Goal: Information Seeking & Learning: Learn about a topic

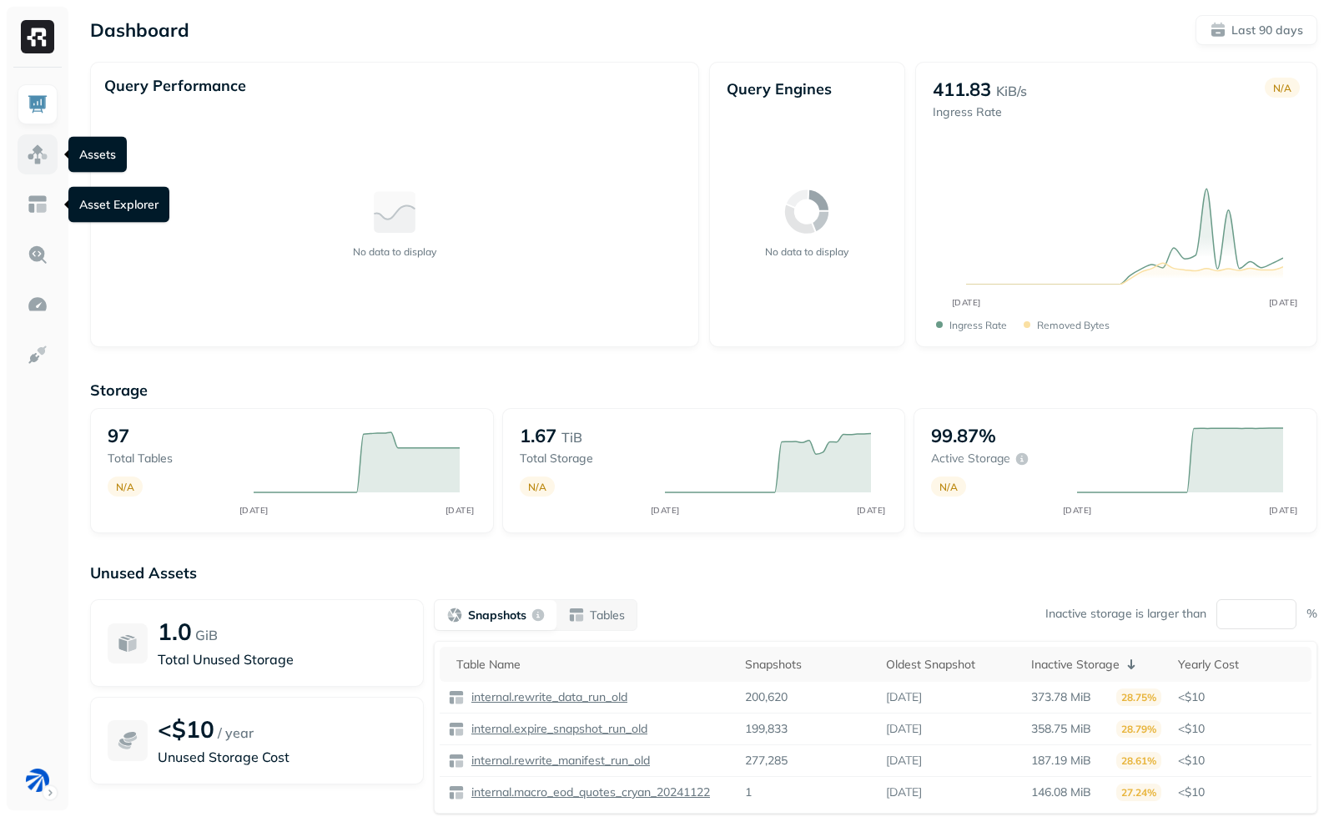
click at [39, 155] on img at bounding box center [38, 155] width 22 height 22
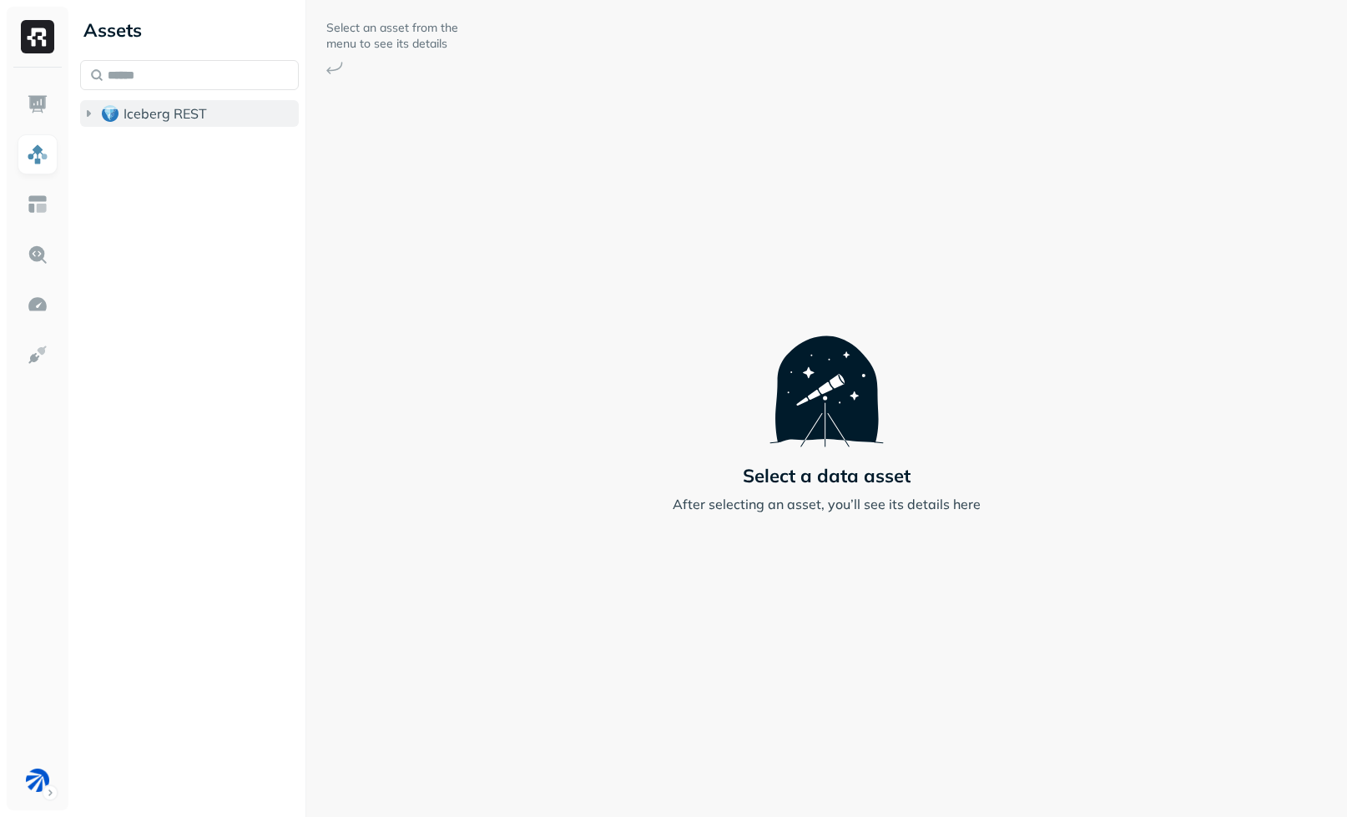
click at [151, 110] on span "Iceberg REST" at bounding box center [165, 113] width 83 height 17
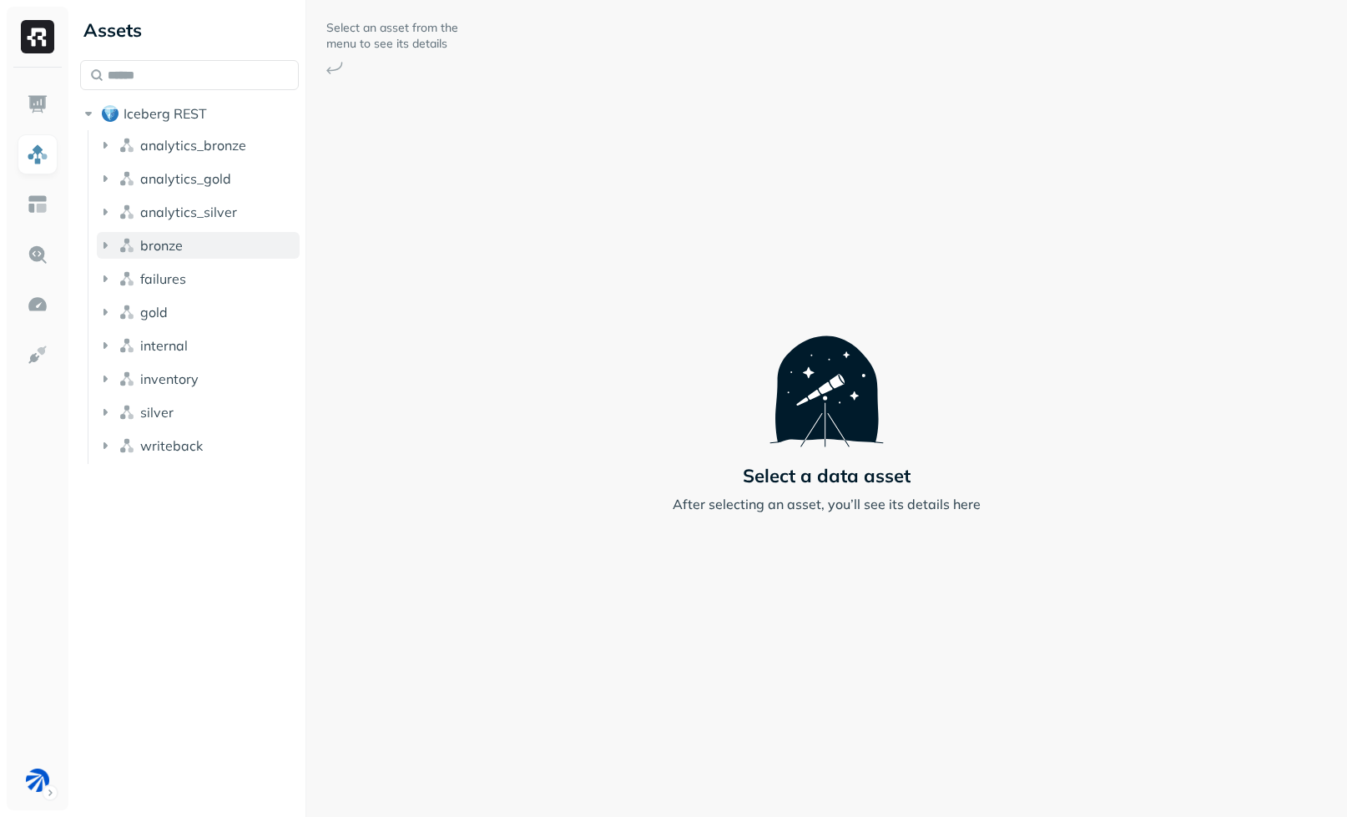
click at [187, 250] on button "bronze" at bounding box center [198, 245] width 203 height 27
click at [193, 283] on p "( 5 )" at bounding box center [188, 277] width 17 height 17
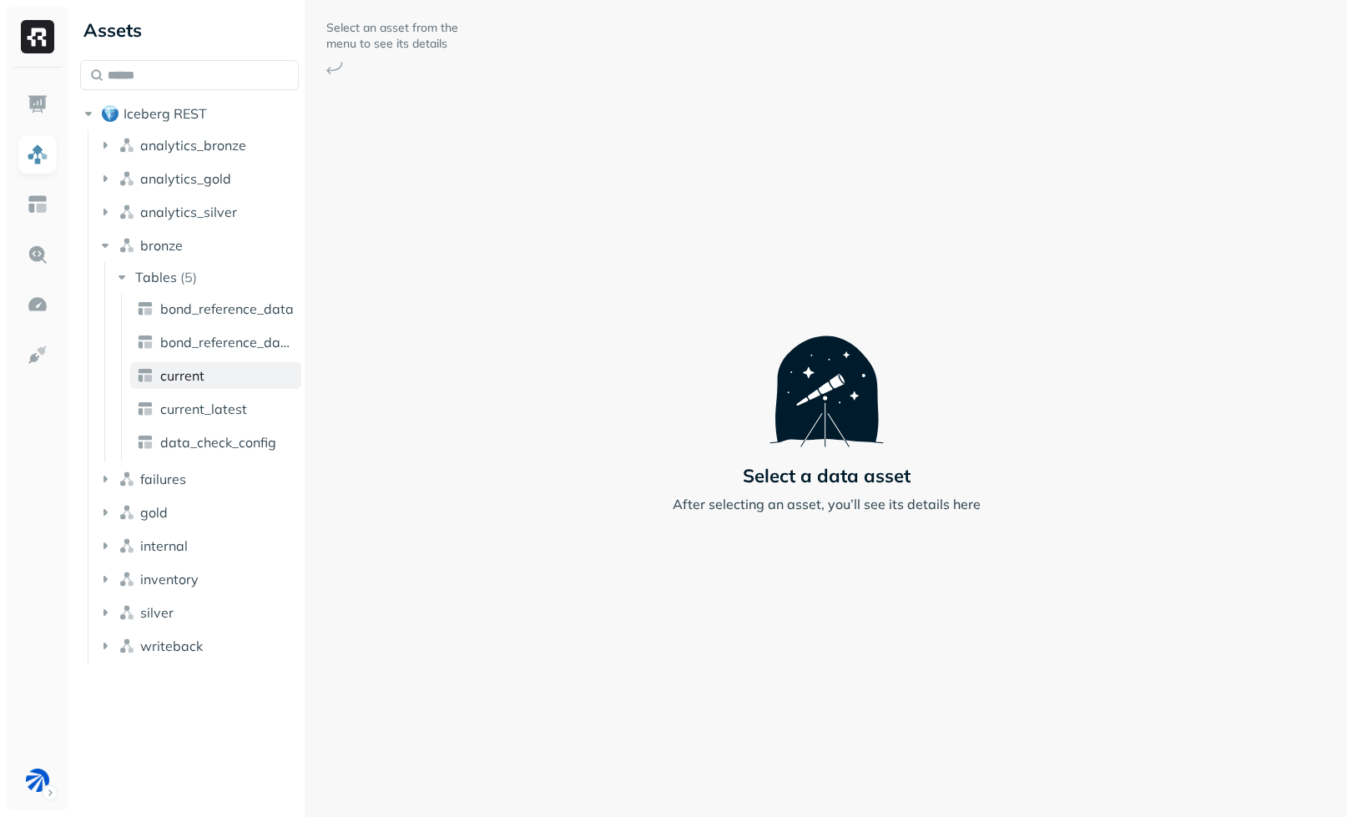
click at [199, 388] on link "current" at bounding box center [215, 375] width 171 height 27
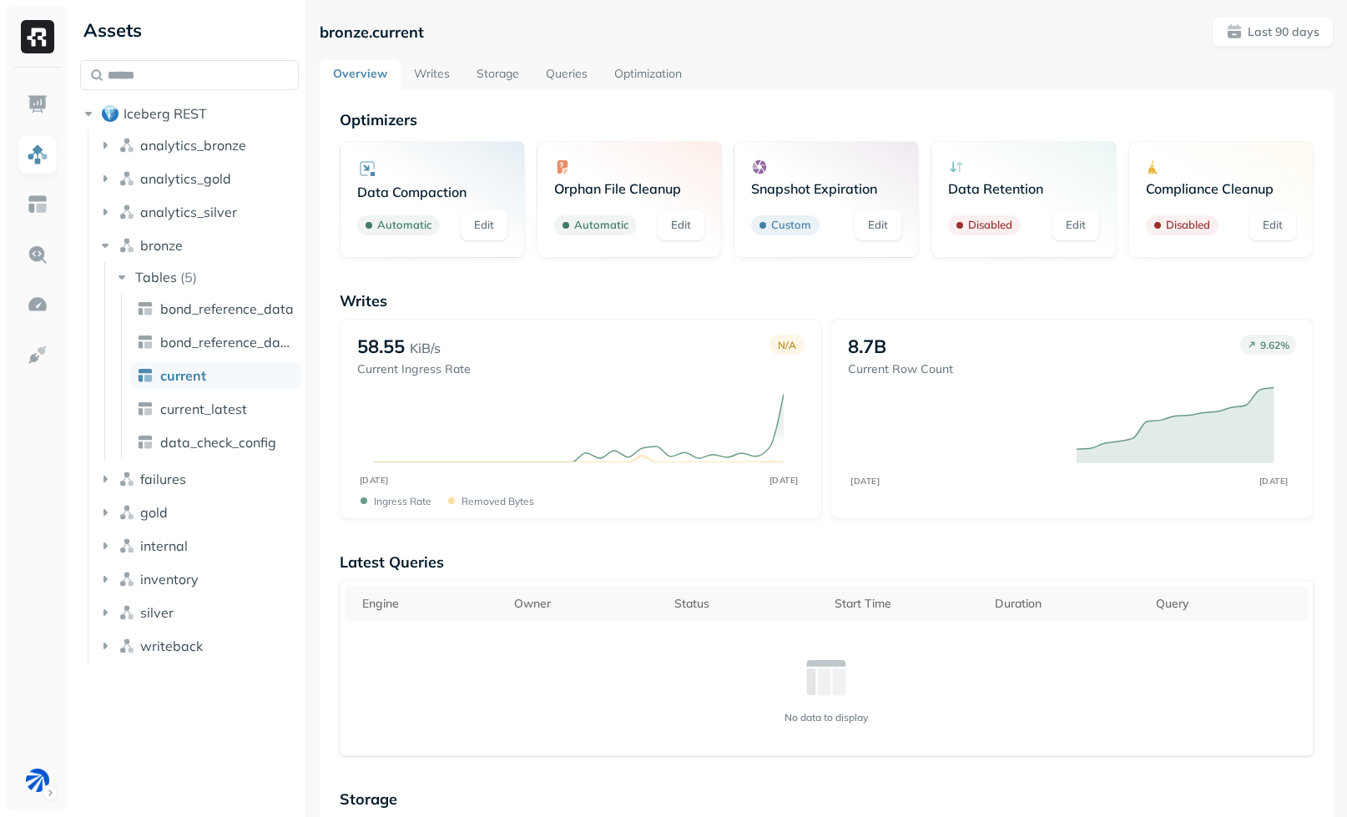
click at [617, 73] on link "Optimization" at bounding box center [648, 75] width 94 height 30
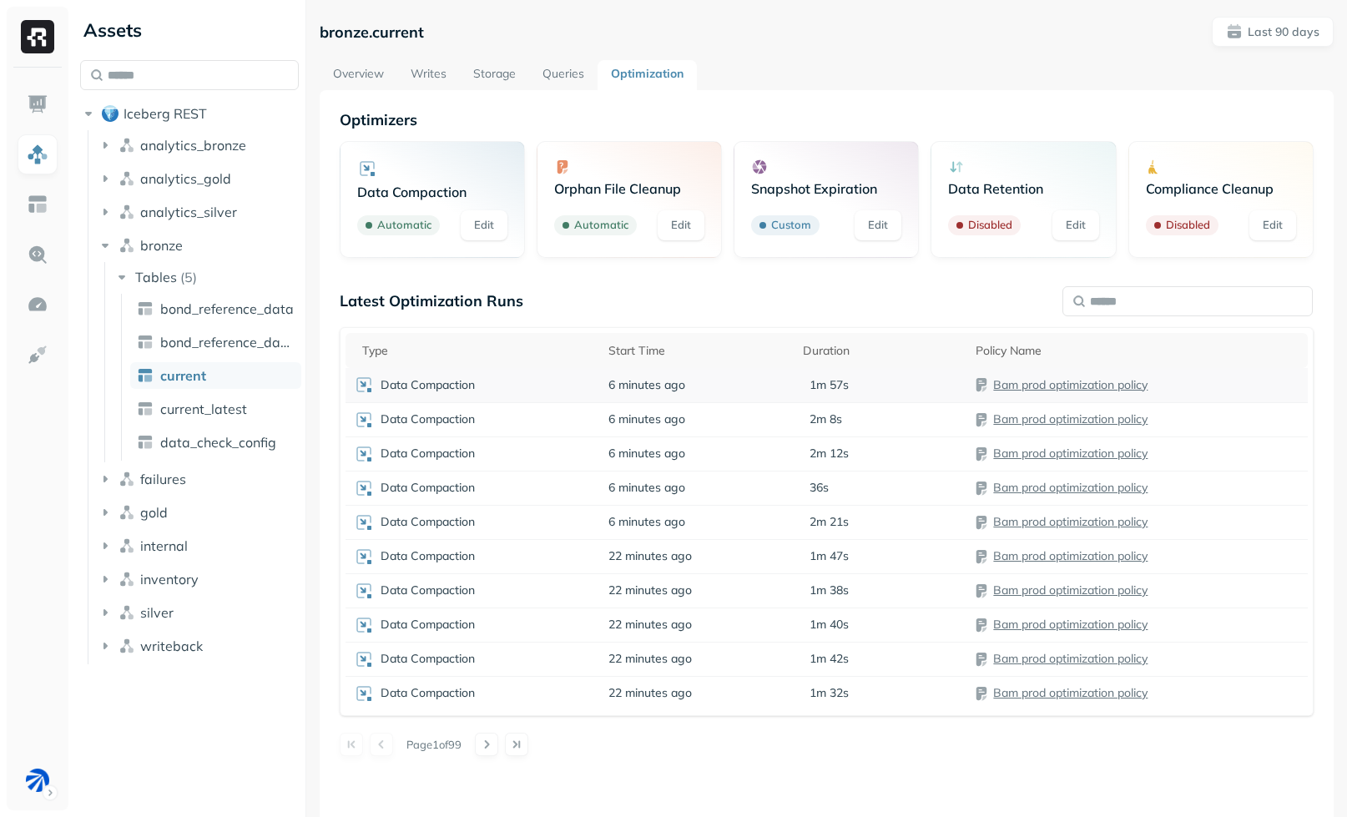
click at [563, 396] on td "Data Compaction" at bounding box center [473, 385] width 255 height 34
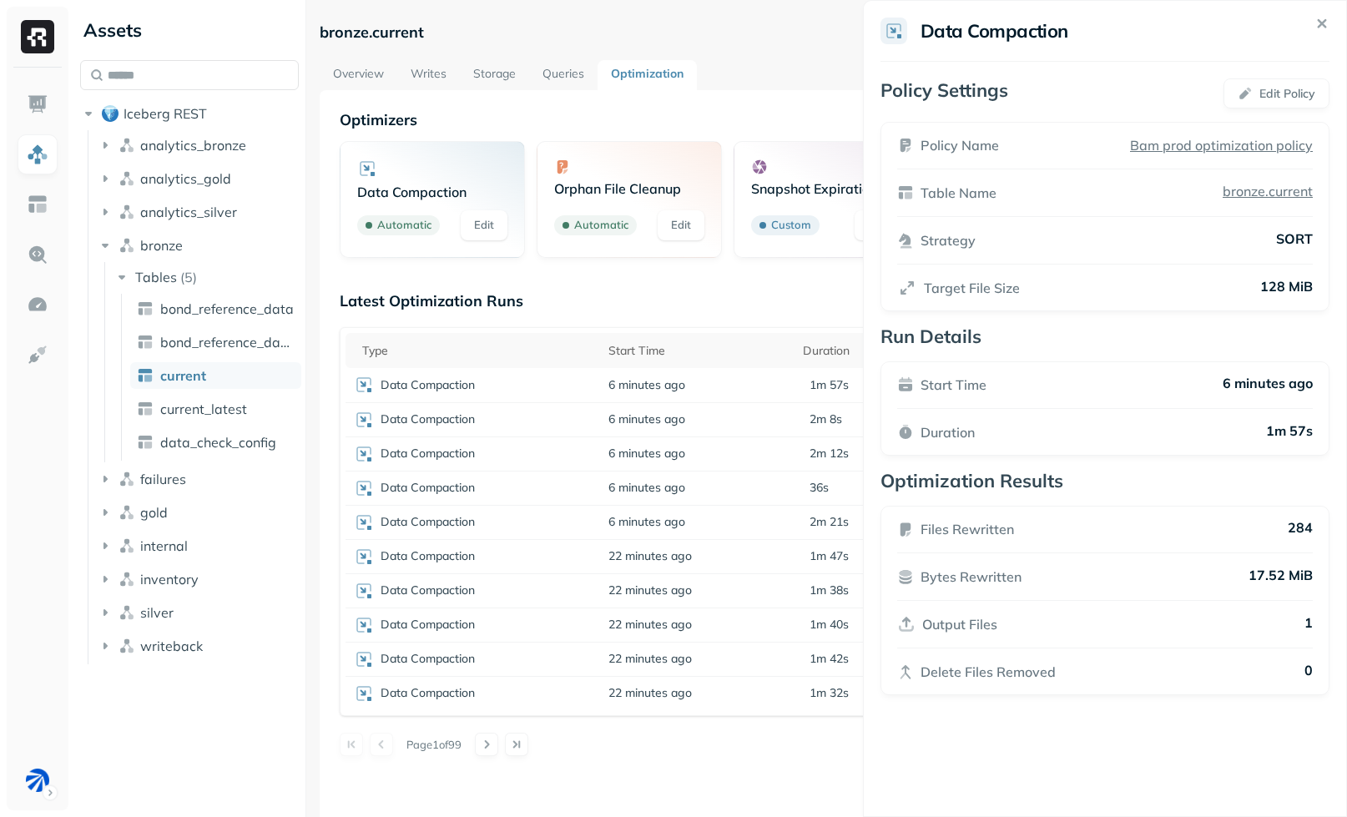
click at [710, 320] on html "Assets Iceberg REST analytics_bronze analytics_gold analytics_silver bronze Tab…" at bounding box center [673, 408] width 1347 height 817
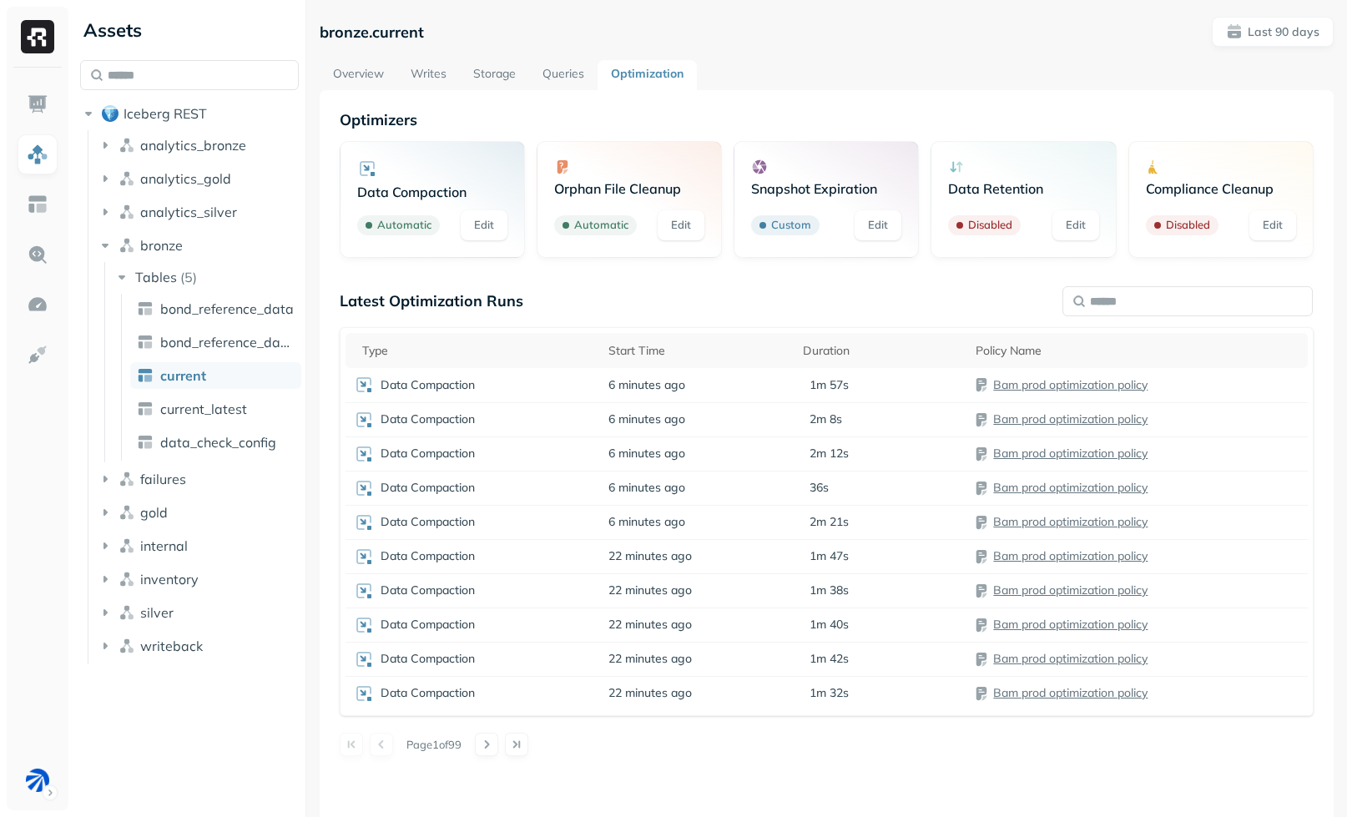
click at [489, 84] on link "Storage" at bounding box center [494, 75] width 69 height 30
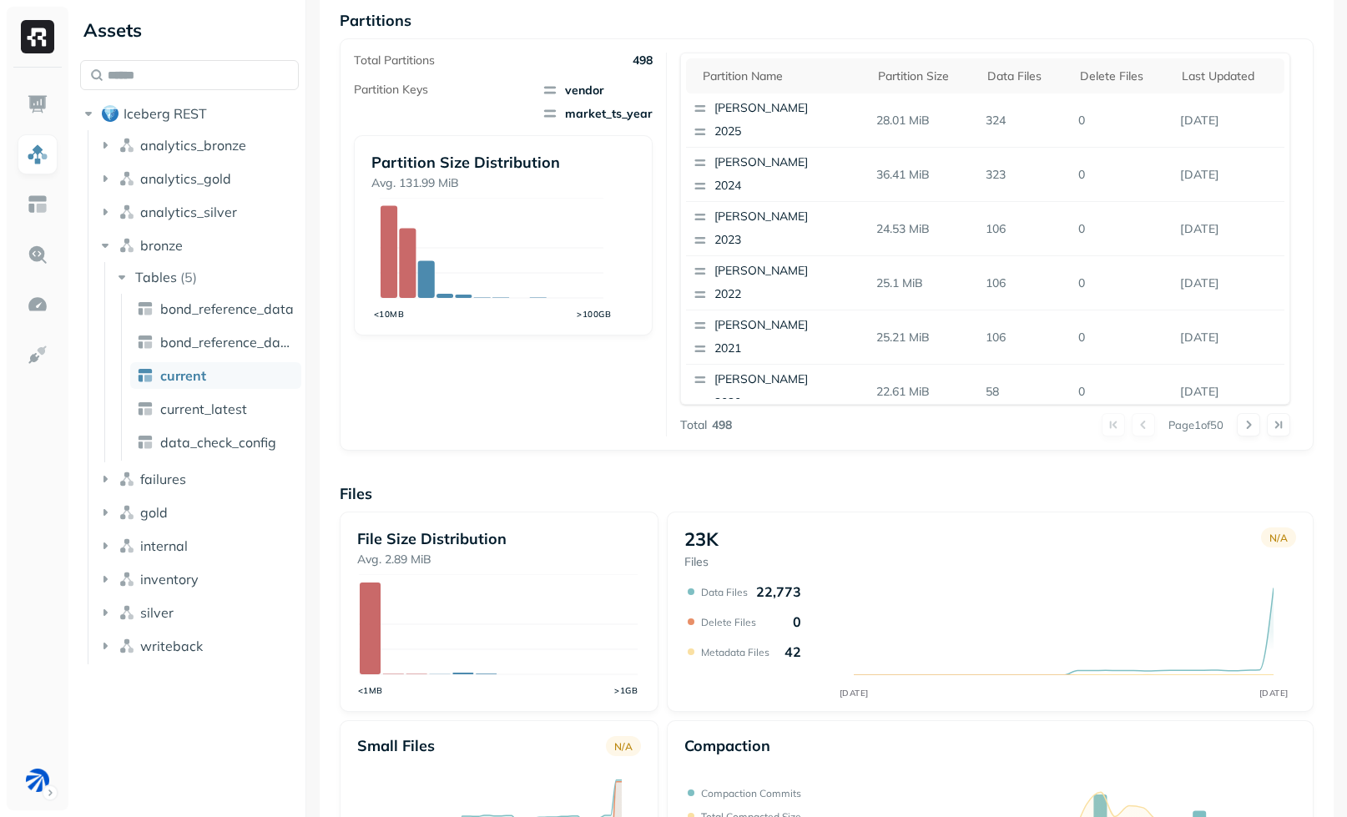
scroll to position [459, 0]
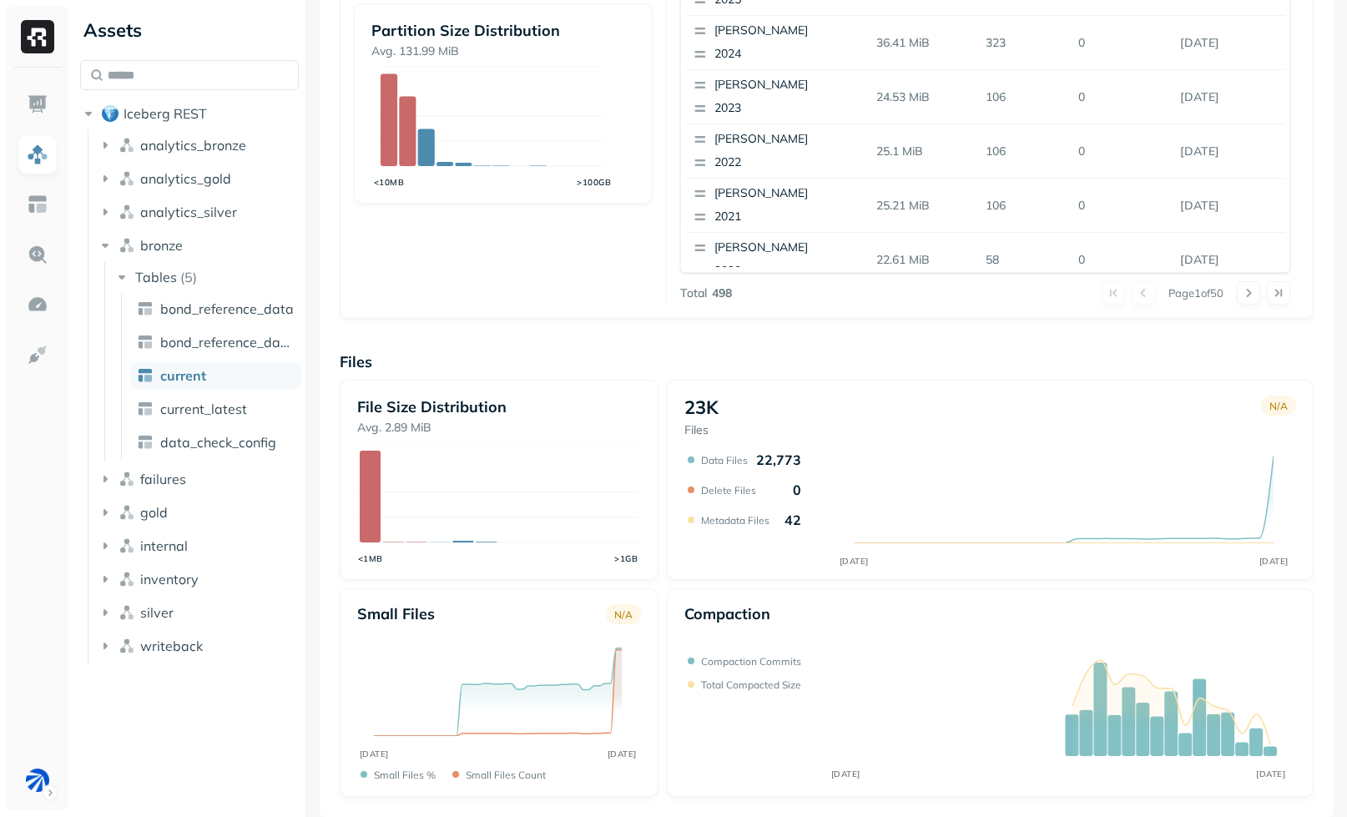
click at [1077, 386] on div "23K Files N/A [DATE] [DATE] Data Files 22,773 Delete Files 0 Metadata Files 42" at bounding box center [990, 480] width 647 height 200
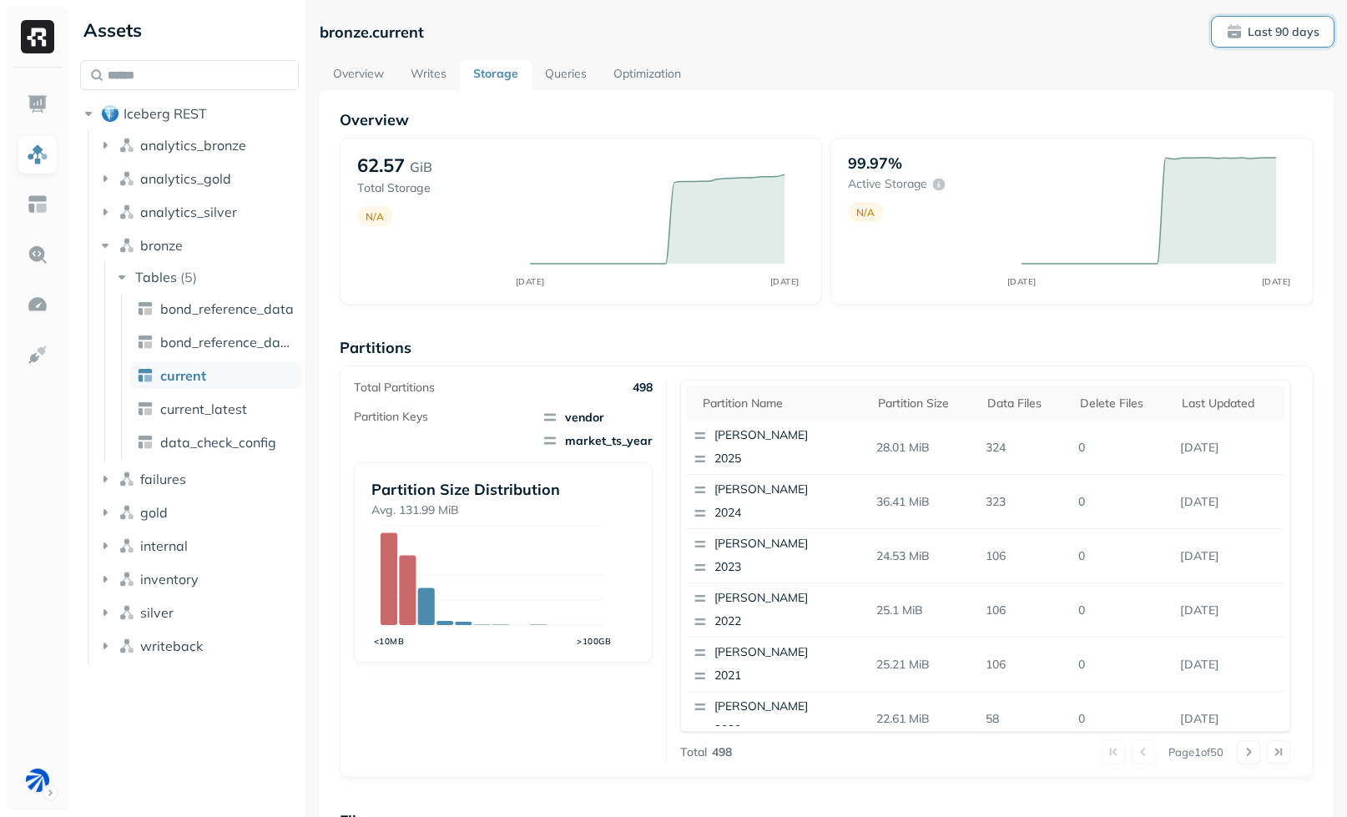
click at [1281, 39] on span "Last 90 days" at bounding box center [1272, 31] width 93 height 17
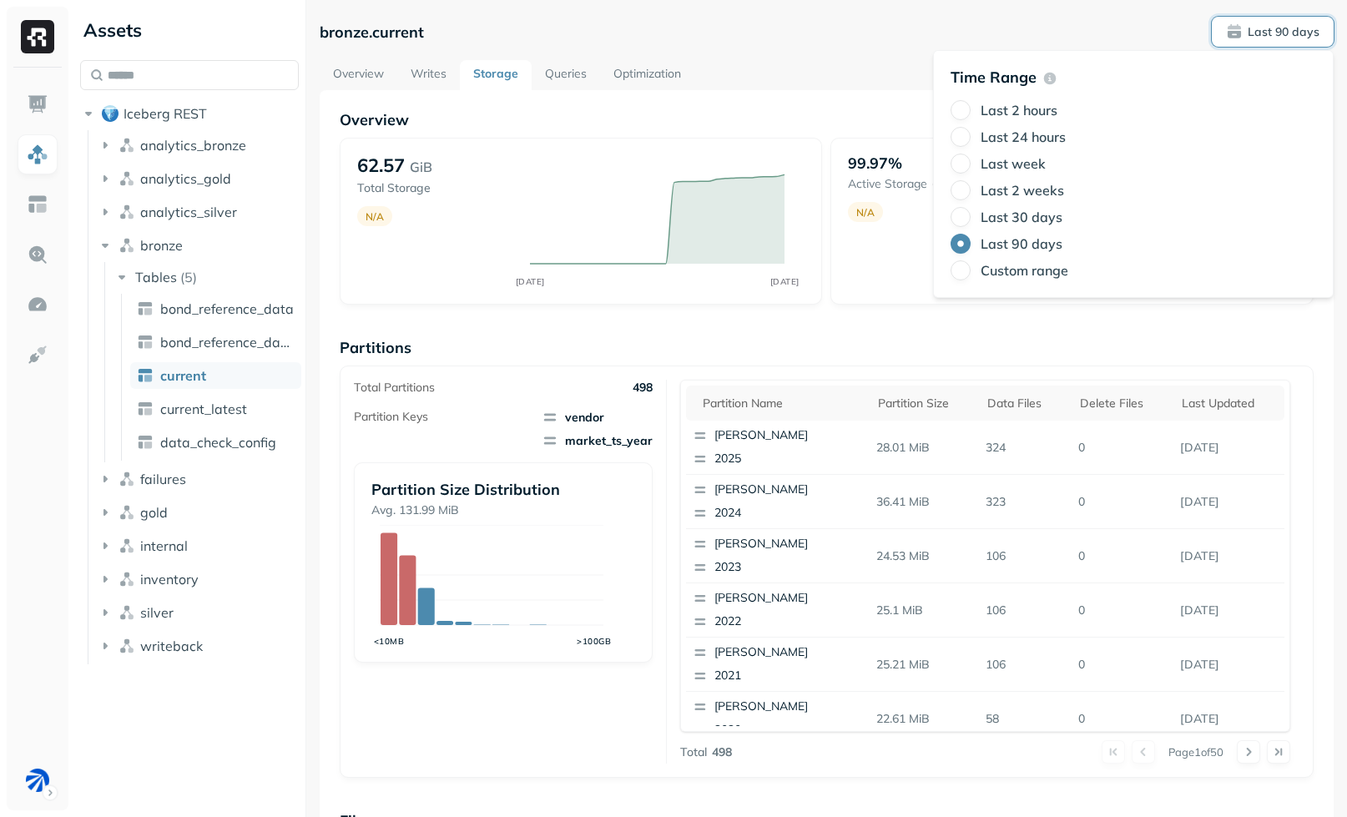
click at [1060, 103] on div "Last 2 hours" at bounding box center [1134, 110] width 366 height 20
click at [1053, 106] on label "Last 2 hours" at bounding box center [1019, 110] width 77 height 17
click at [971, 106] on button "Last 2 hours" at bounding box center [961, 110] width 20 height 20
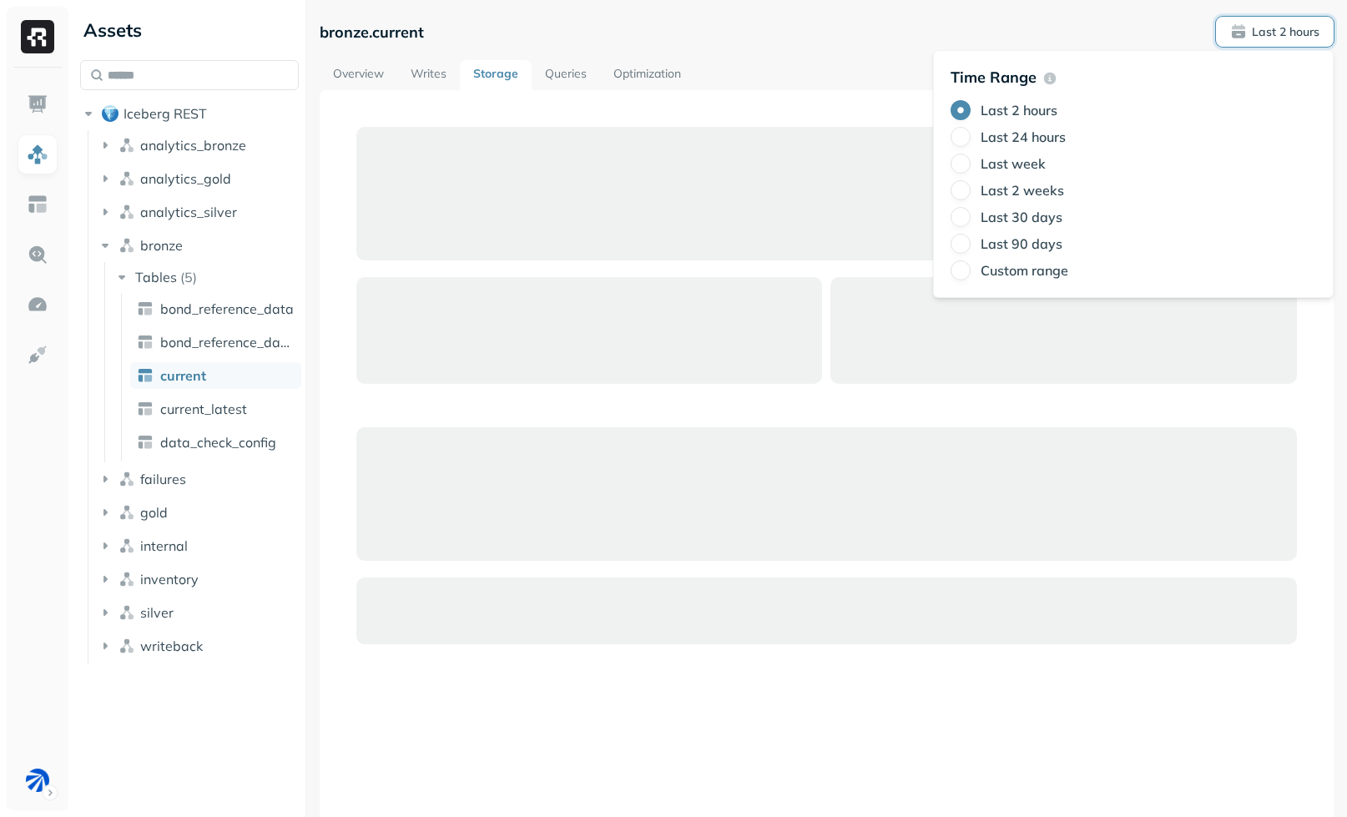
drag, startPoint x: 880, startPoint y: 37, endPoint x: 875, endPoint y: 44, distance: 9.5
click at [880, 37] on div "bronze.current Last 2 hours" at bounding box center [827, 32] width 1014 height 30
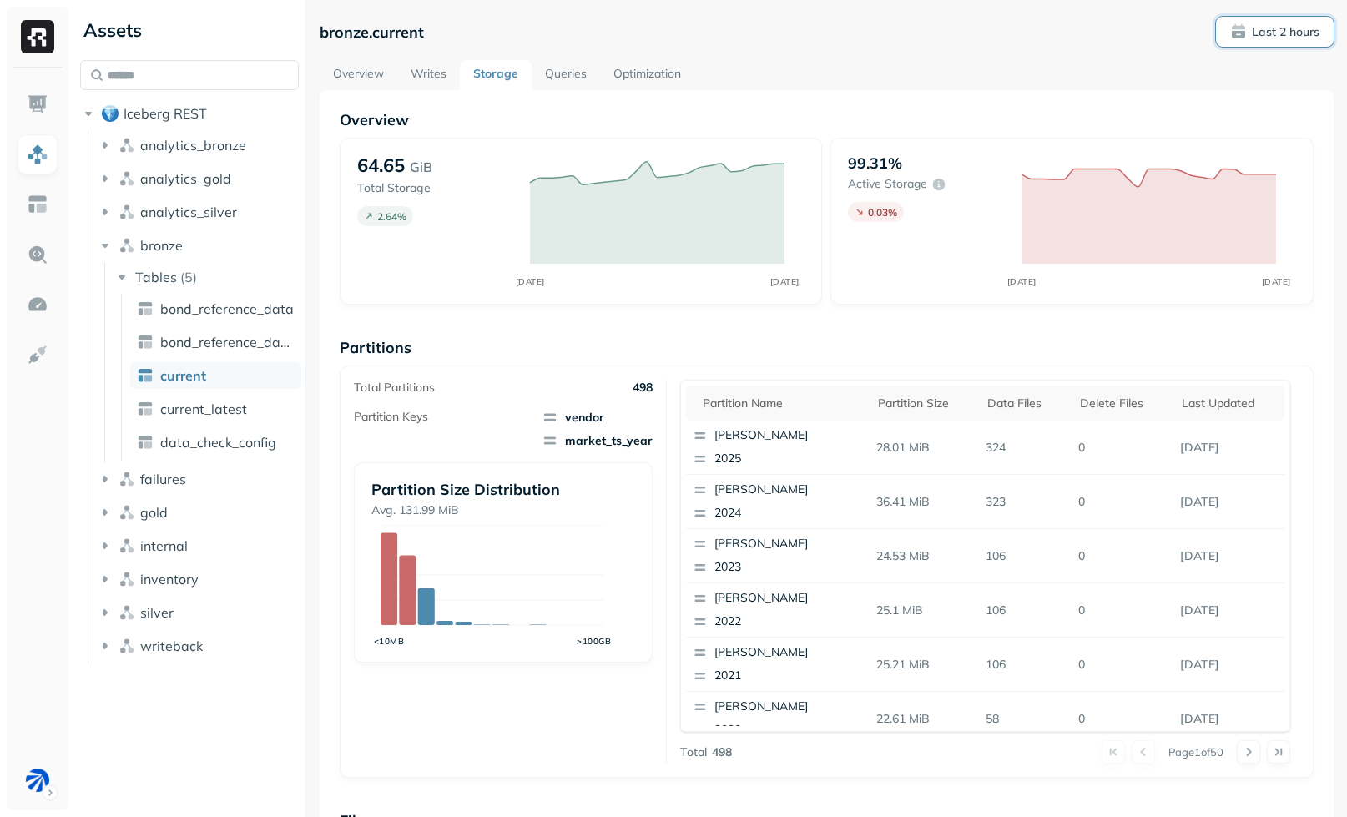
click at [1259, 40] on button "Last 2 hours" at bounding box center [1275, 32] width 118 height 30
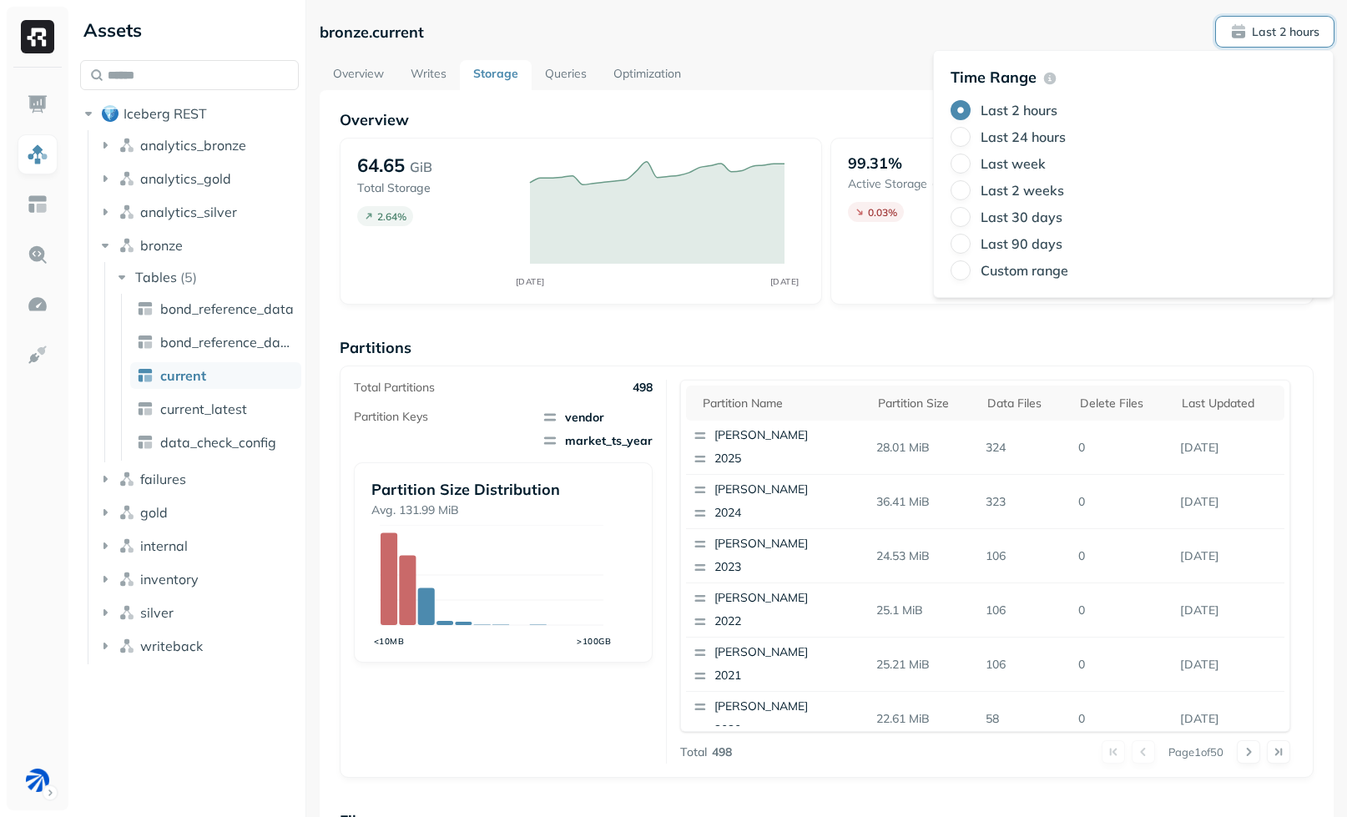
click at [1030, 142] on label "Last 24 hours" at bounding box center [1023, 137] width 85 height 17
click at [971, 142] on button "Last 24 hours" at bounding box center [961, 137] width 20 height 20
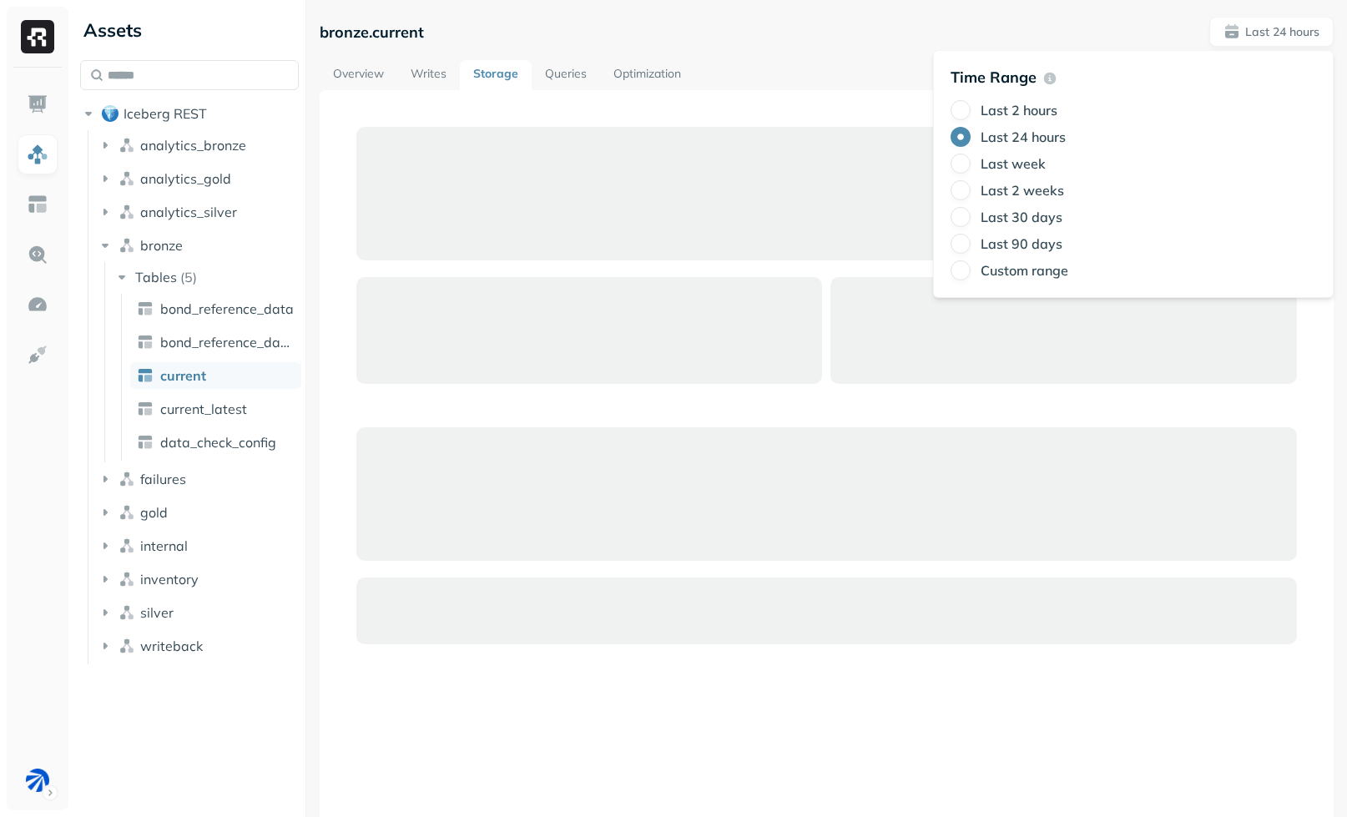
click at [885, 60] on div "Overview Writes Storage Queries Optimization" at bounding box center [827, 75] width 1014 height 30
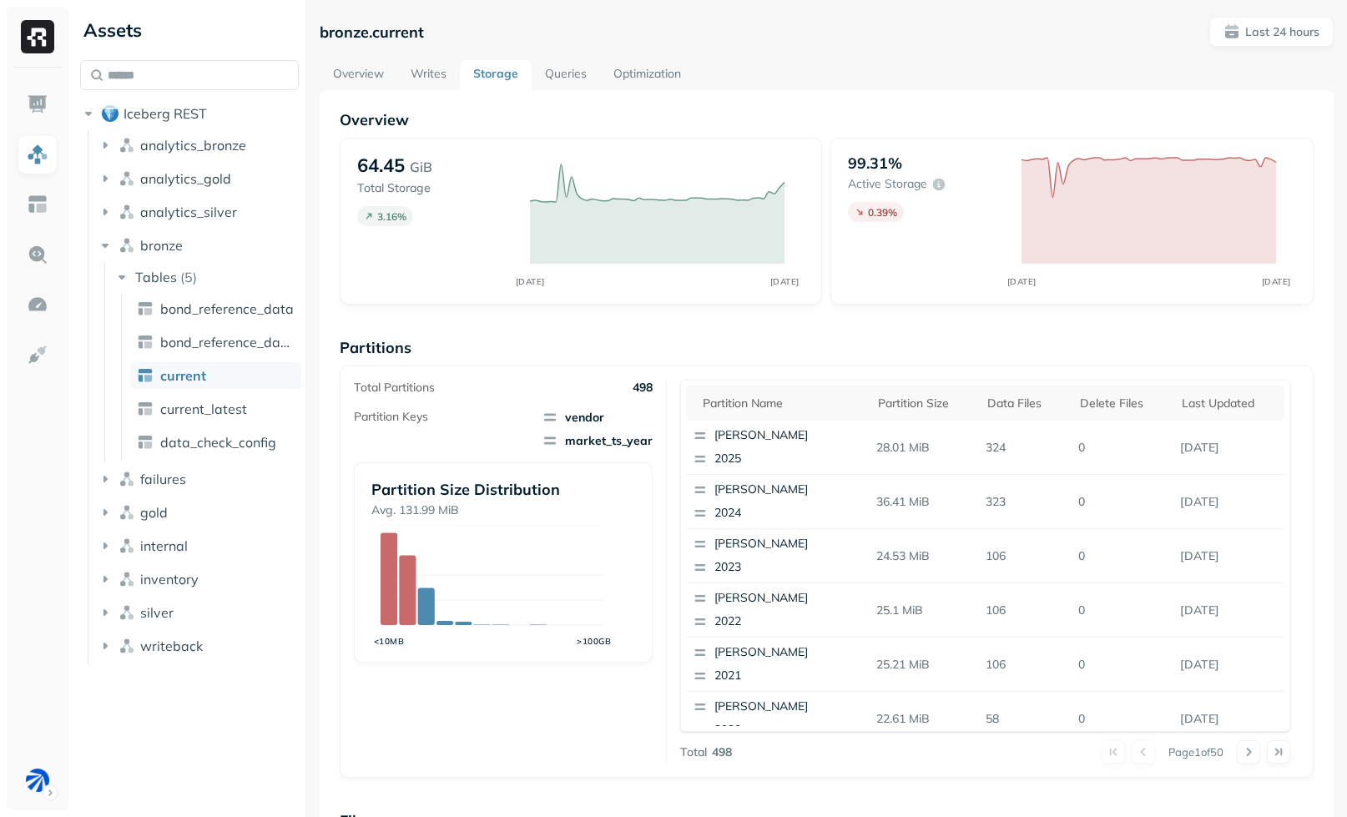
click at [640, 86] on link "Optimization" at bounding box center [647, 75] width 94 height 30
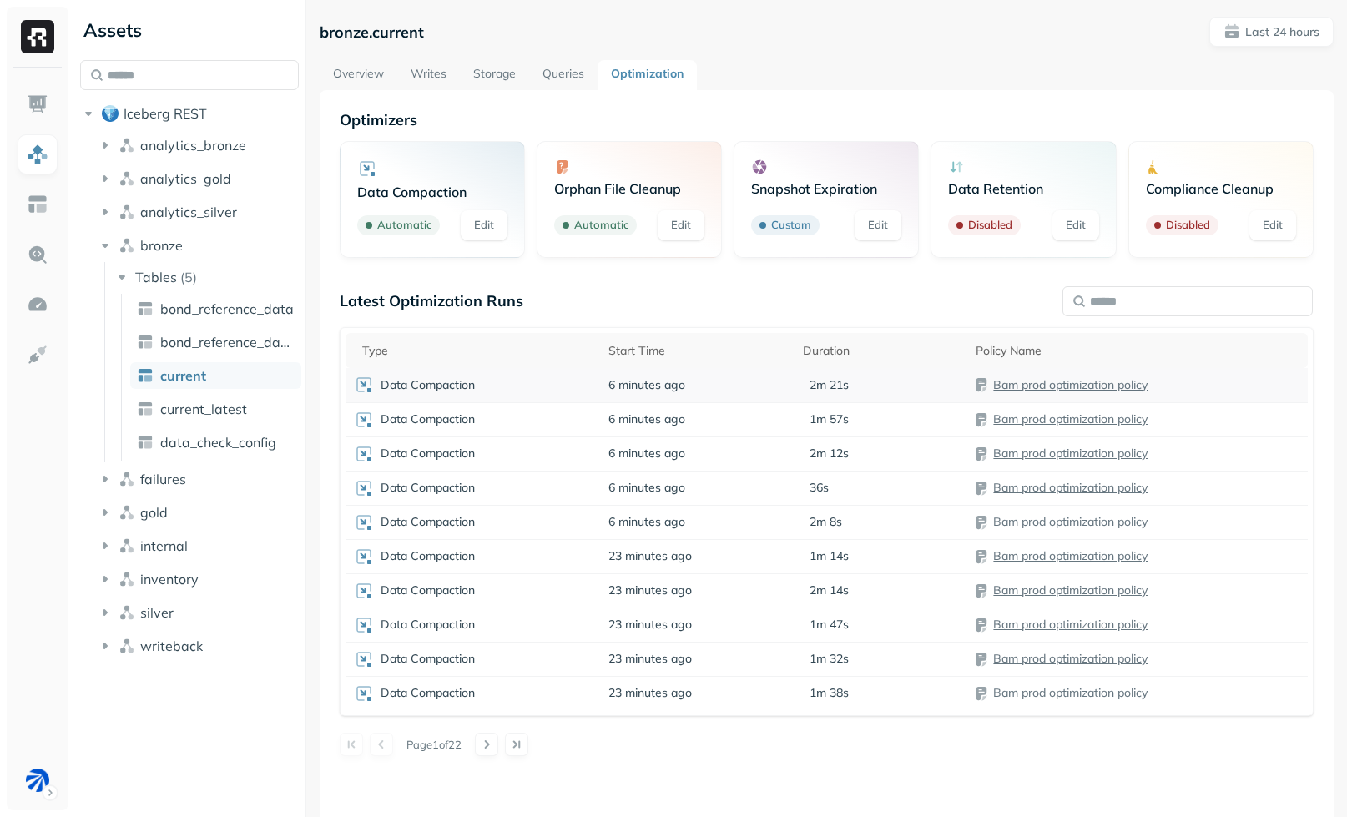
click at [539, 398] on td "Data Compaction" at bounding box center [473, 385] width 255 height 34
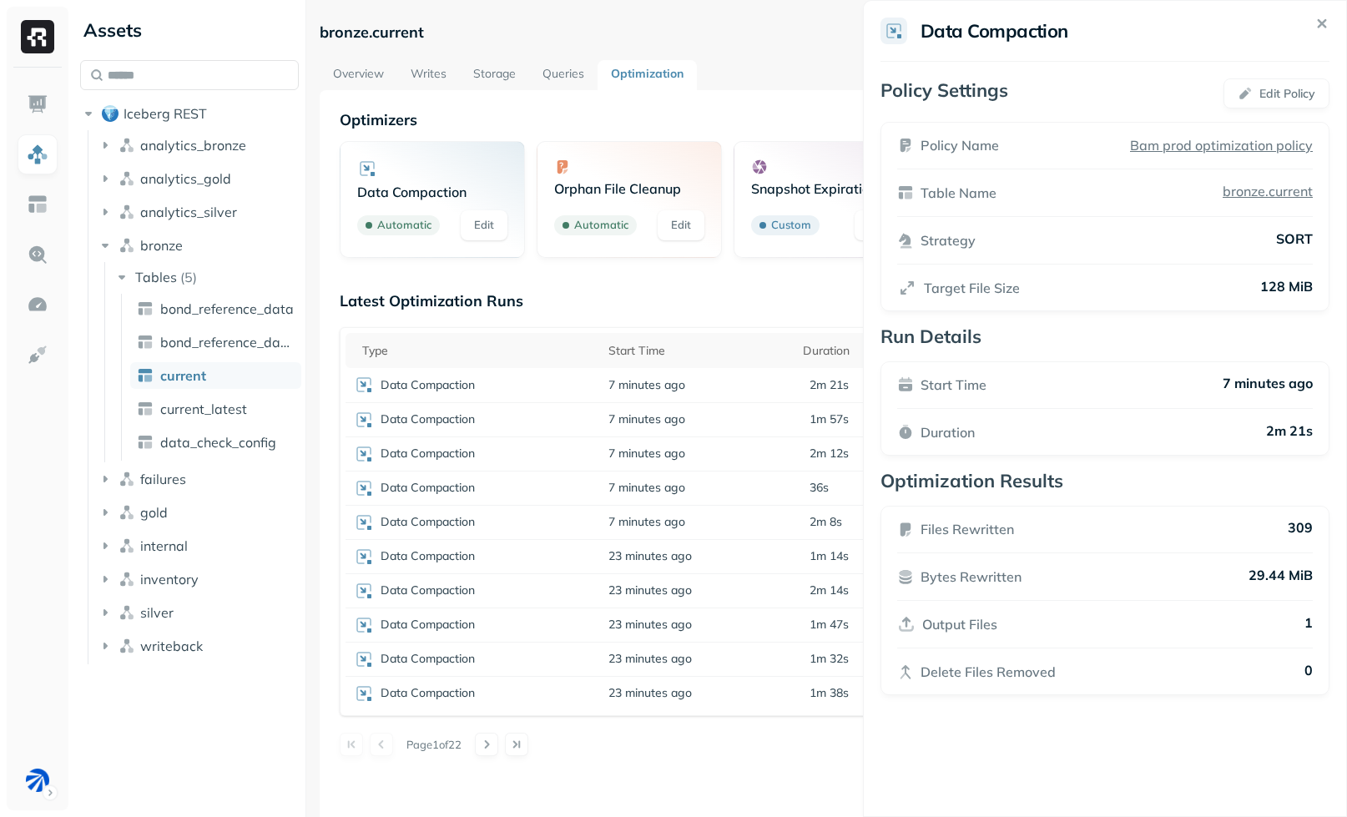
click at [616, 281] on html "Assets Iceberg REST analytics_bronze analytics_gold analytics_silver bronze Tab…" at bounding box center [673, 408] width 1347 height 817
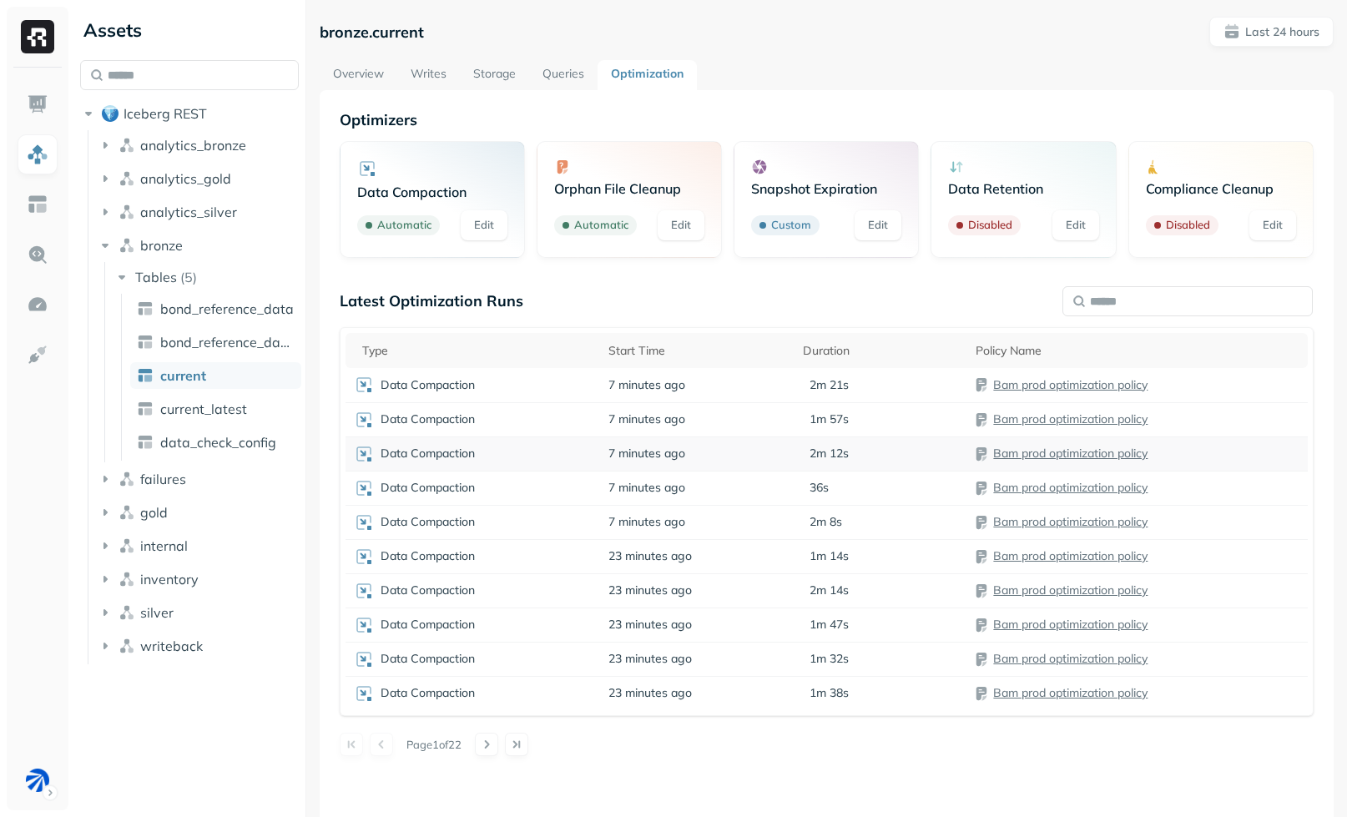
click at [540, 452] on div "Data Compaction" at bounding box center [473, 454] width 239 height 20
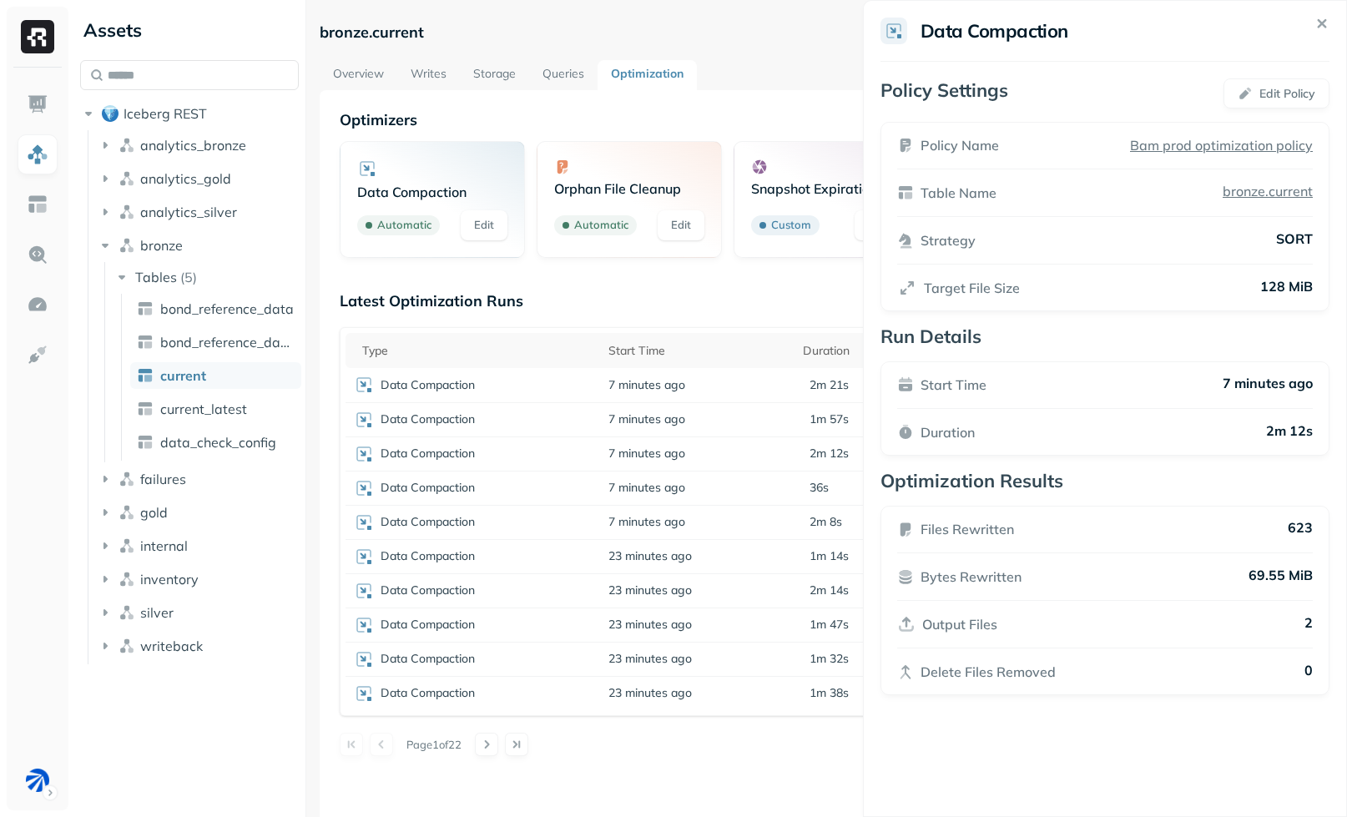
click at [605, 288] on html "Assets Iceberg REST analytics_bronze analytics_gold analytics_silver bronze Tab…" at bounding box center [673, 408] width 1347 height 817
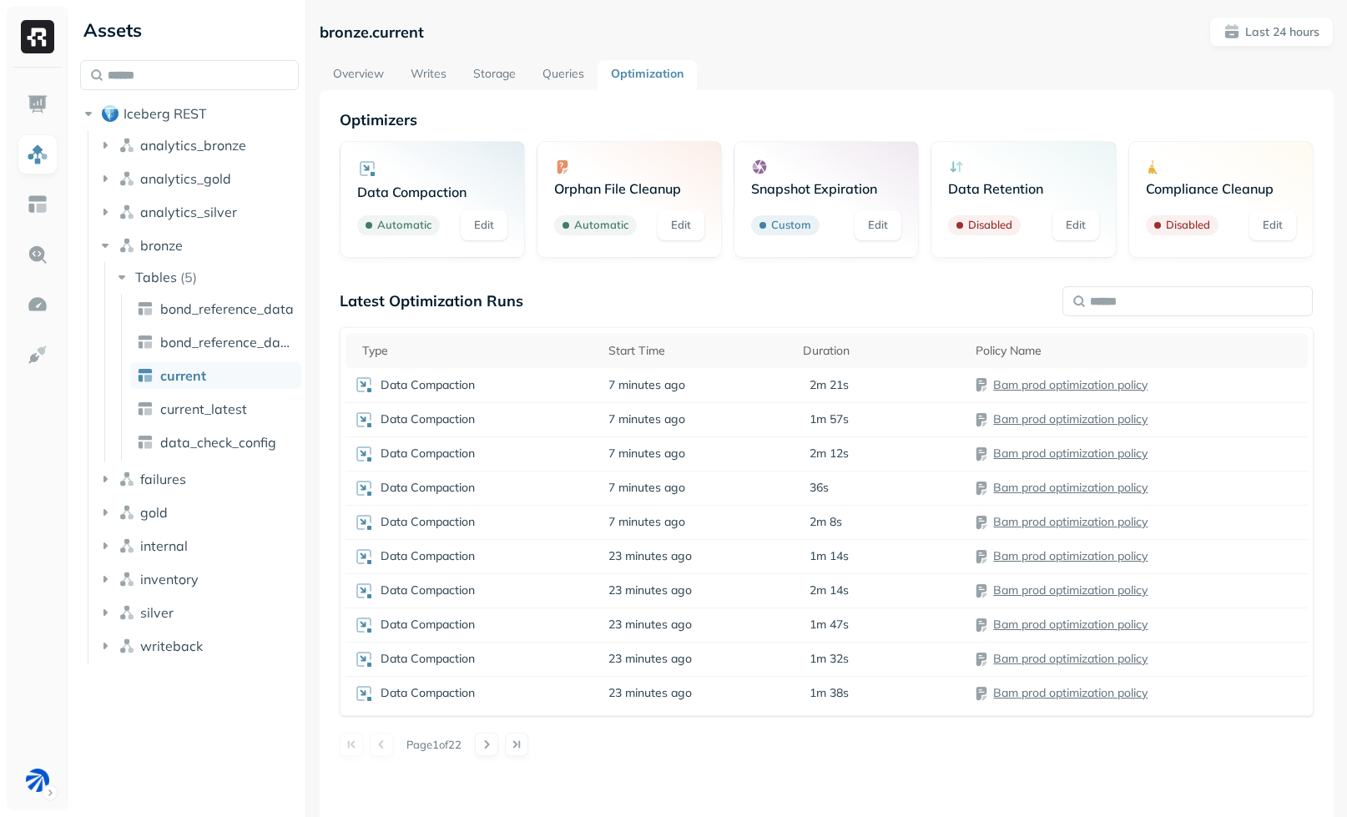
click at [435, 81] on link "Writes" at bounding box center [428, 75] width 63 height 30
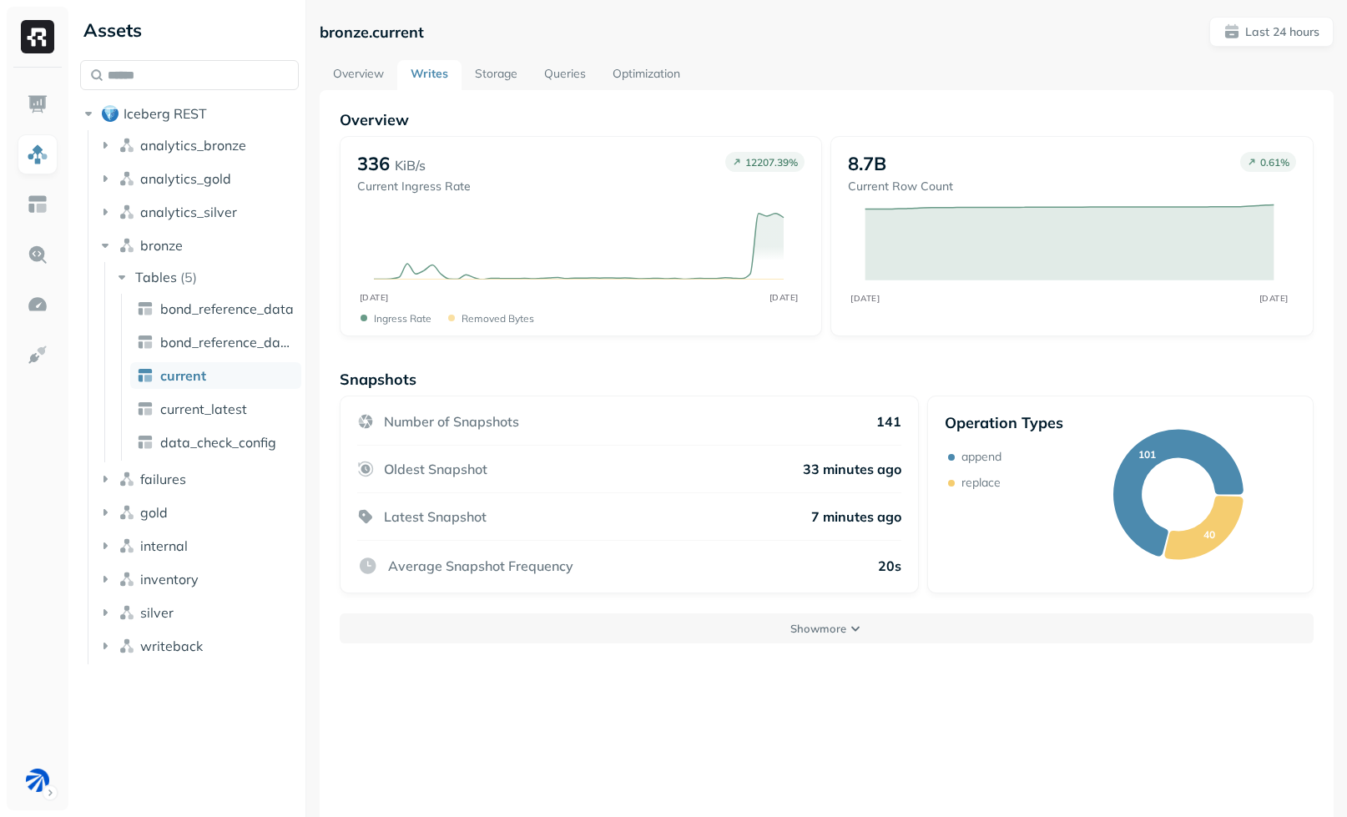
click at [769, 643] on div "Overview 336 KiB/s Current Ingress Rate 12207.39 % OCT [DATE] Ingress Rate Remo…" at bounding box center [827, 498] width 1014 height 817
click at [756, 623] on button "Show more" at bounding box center [827, 628] width 974 height 30
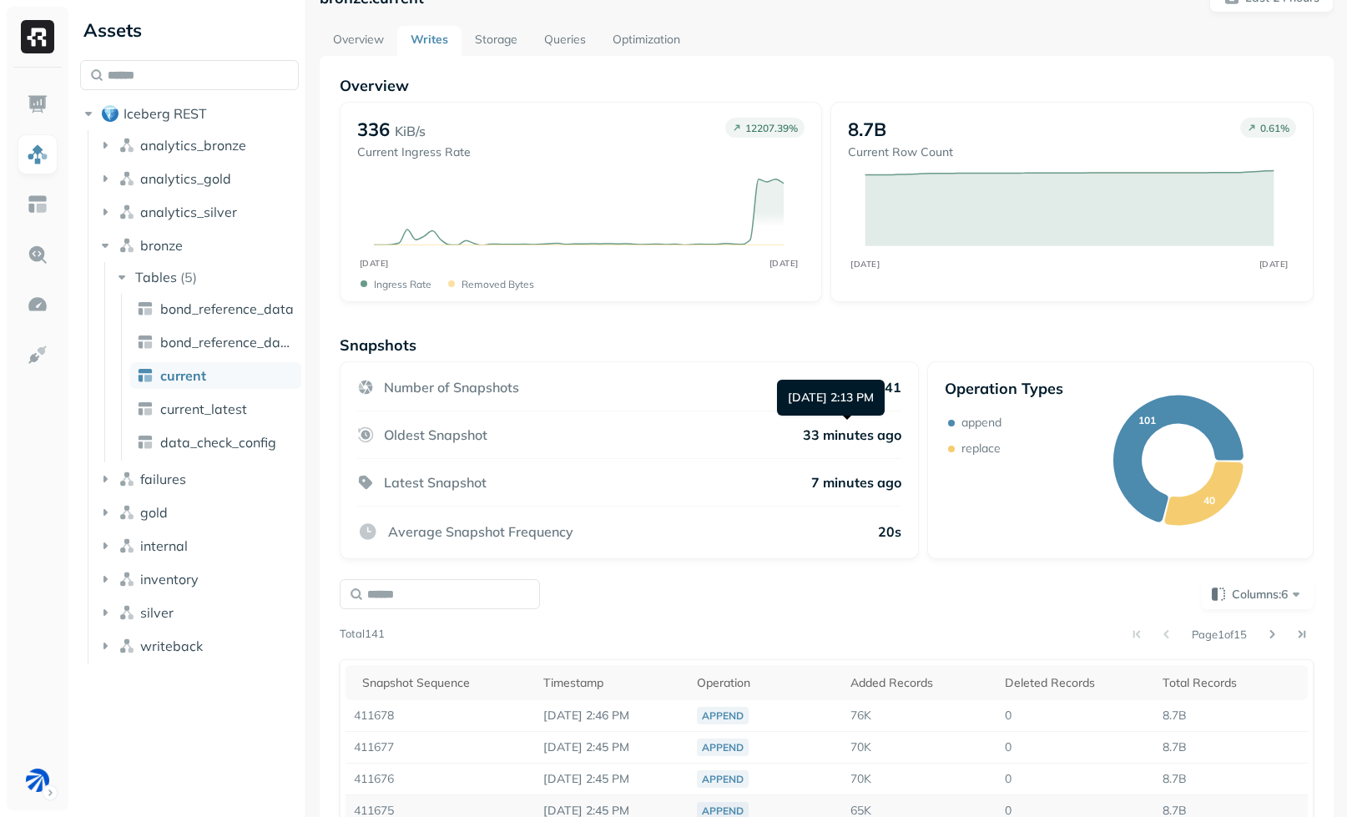
scroll to position [301, 0]
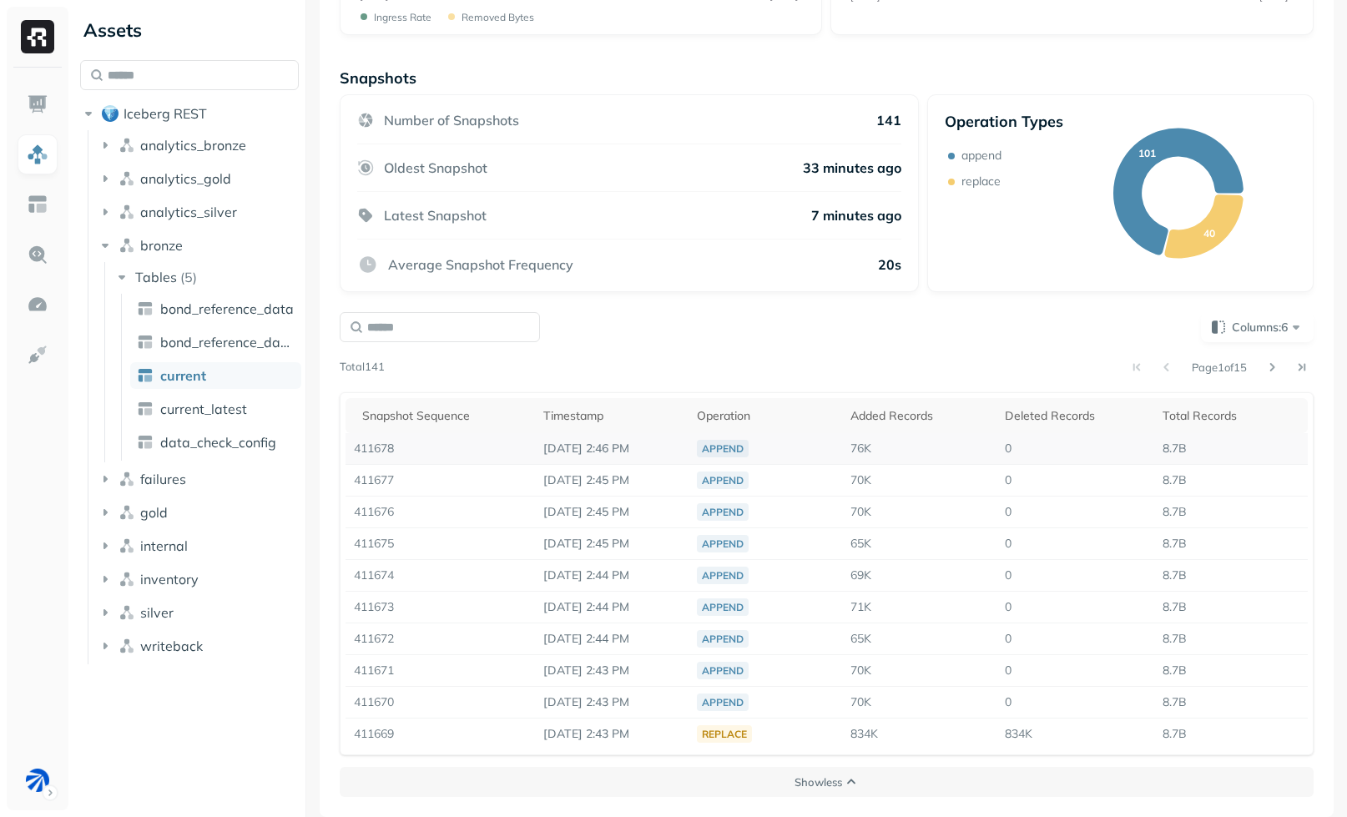
click at [488, 455] on td "411678" at bounding box center [440, 449] width 189 height 32
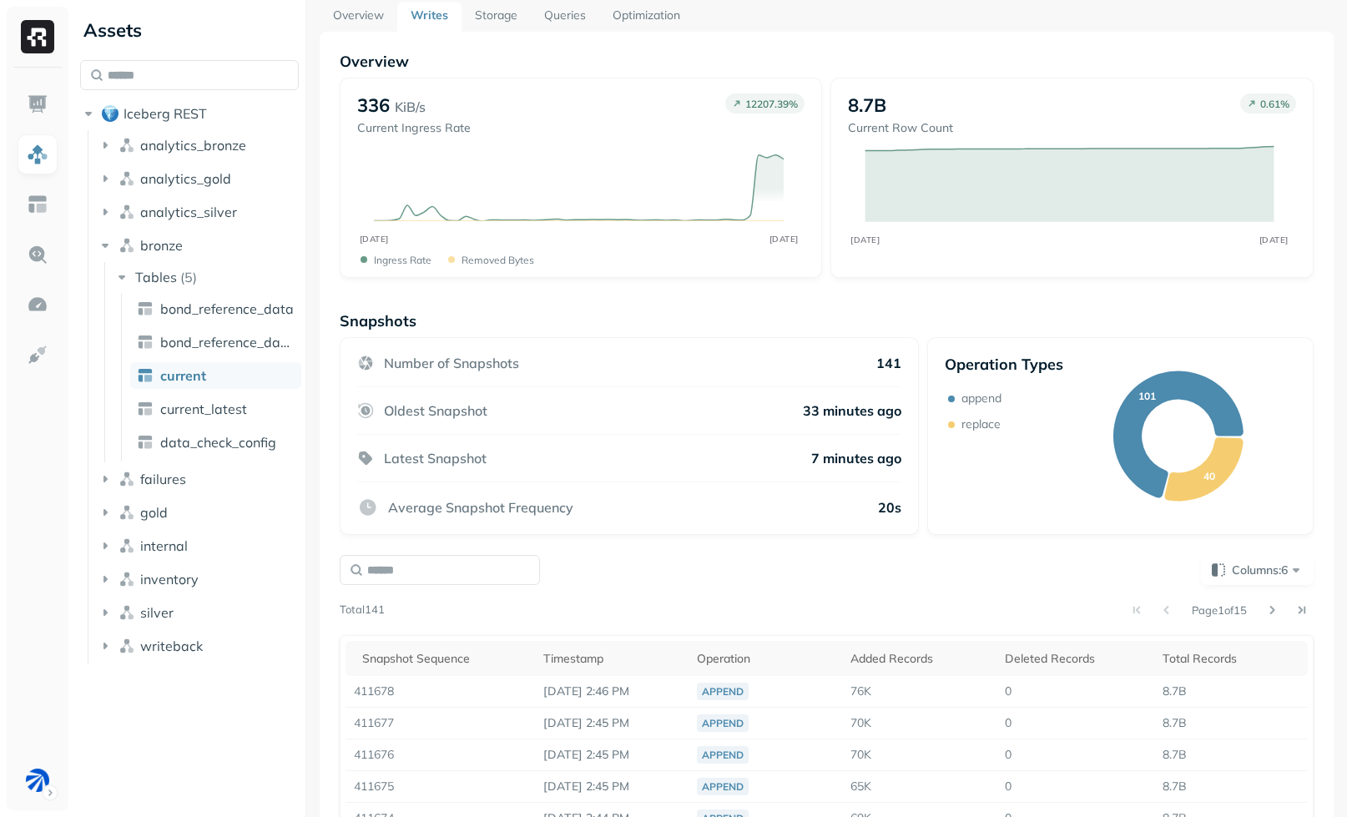
scroll to position [0, 0]
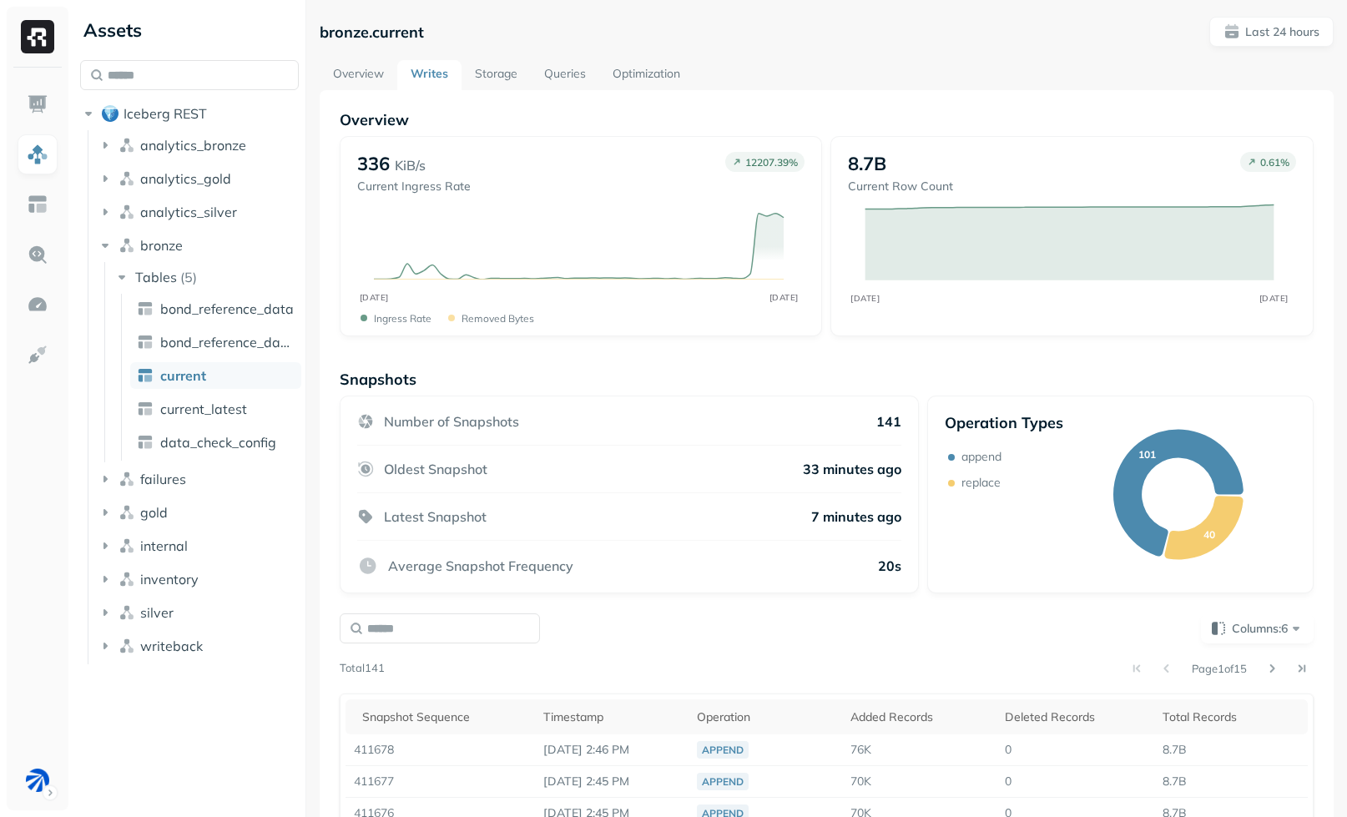
click at [508, 83] on link "Storage" at bounding box center [496, 75] width 69 height 30
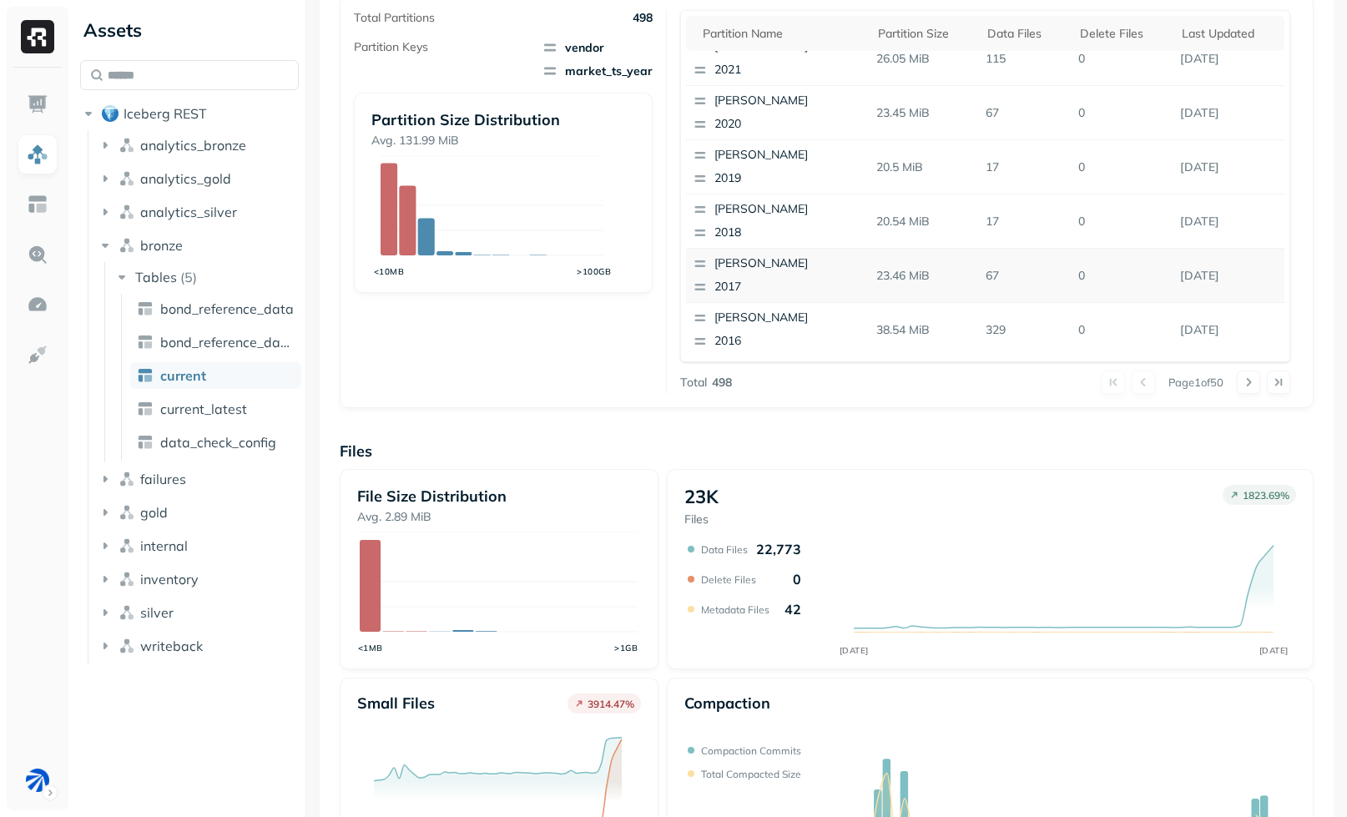
scroll to position [359, 0]
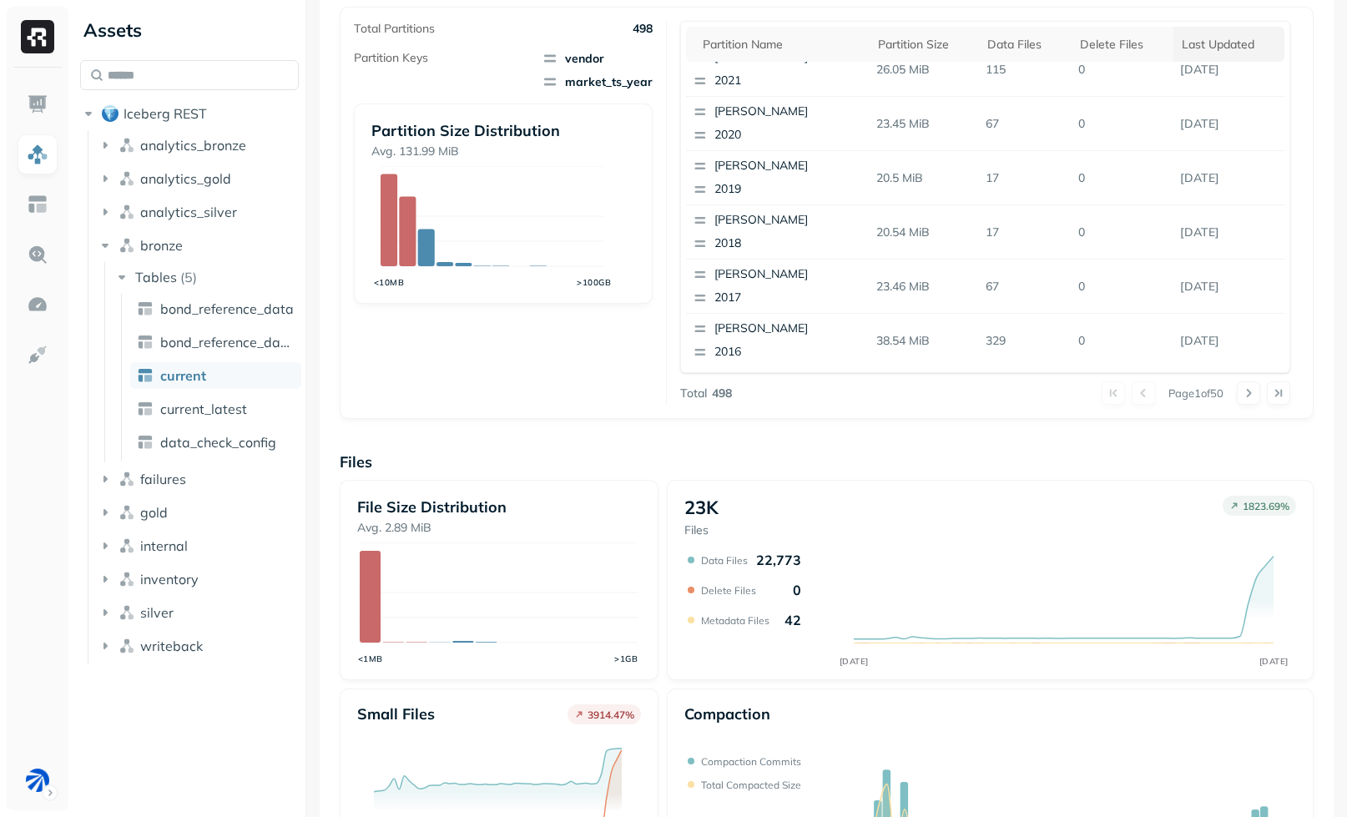
click at [1201, 48] on div "Last updated" at bounding box center [1229, 44] width 94 height 20
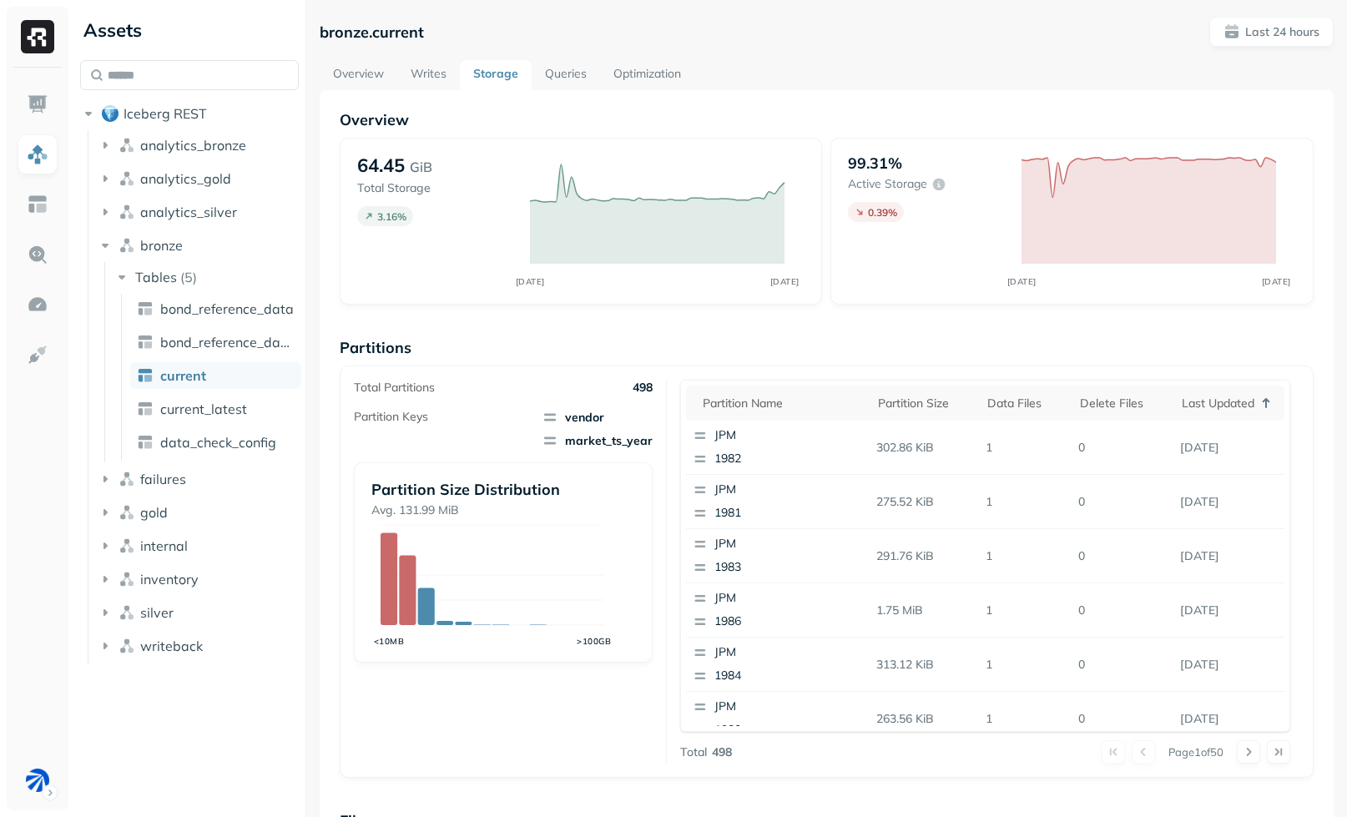
scroll to position [10, 0]
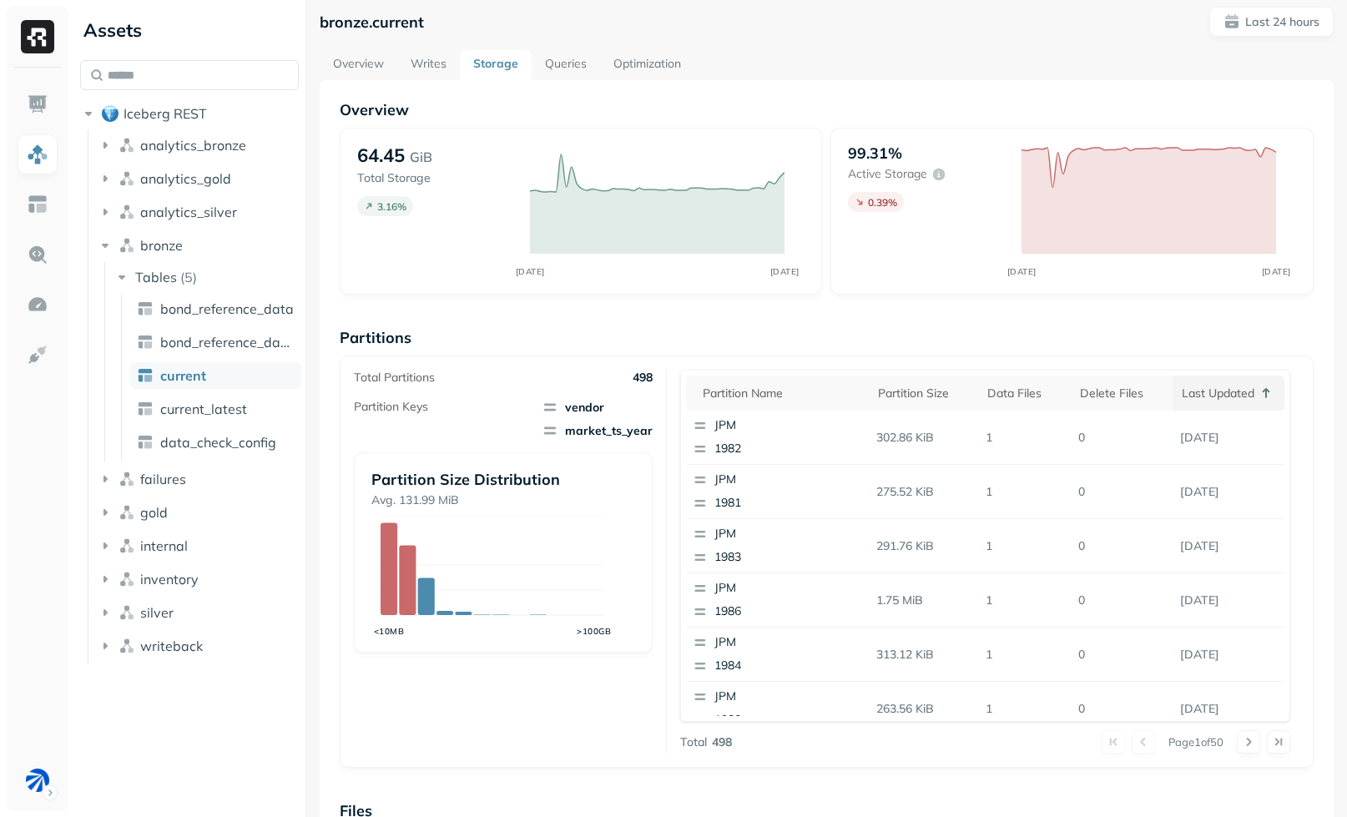
click at [1204, 388] on div "Last updated" at bounding box center [1229, 393] width 94 height 20
click at [1243, 736] on button at bounding box center [1248, 741] width 23 height 23
click at [1243, 738] on button at bounding box center [1248, 741] width 23 height 23
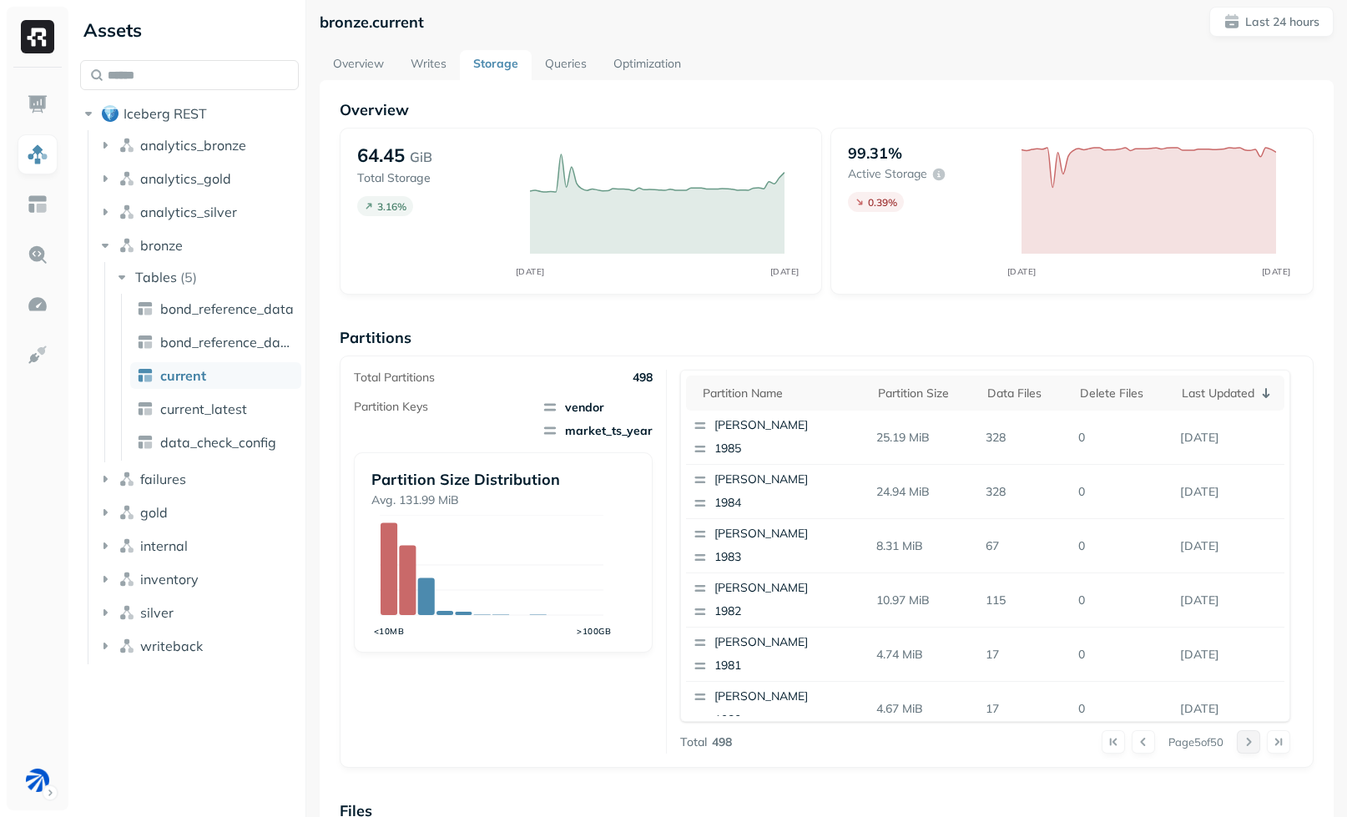
click at [1243, 738] on button at bounding box center [1248, 741] width 23 height 23
click at [1243, 737] on button at bounding box center [1248, 741] width 23 height 23
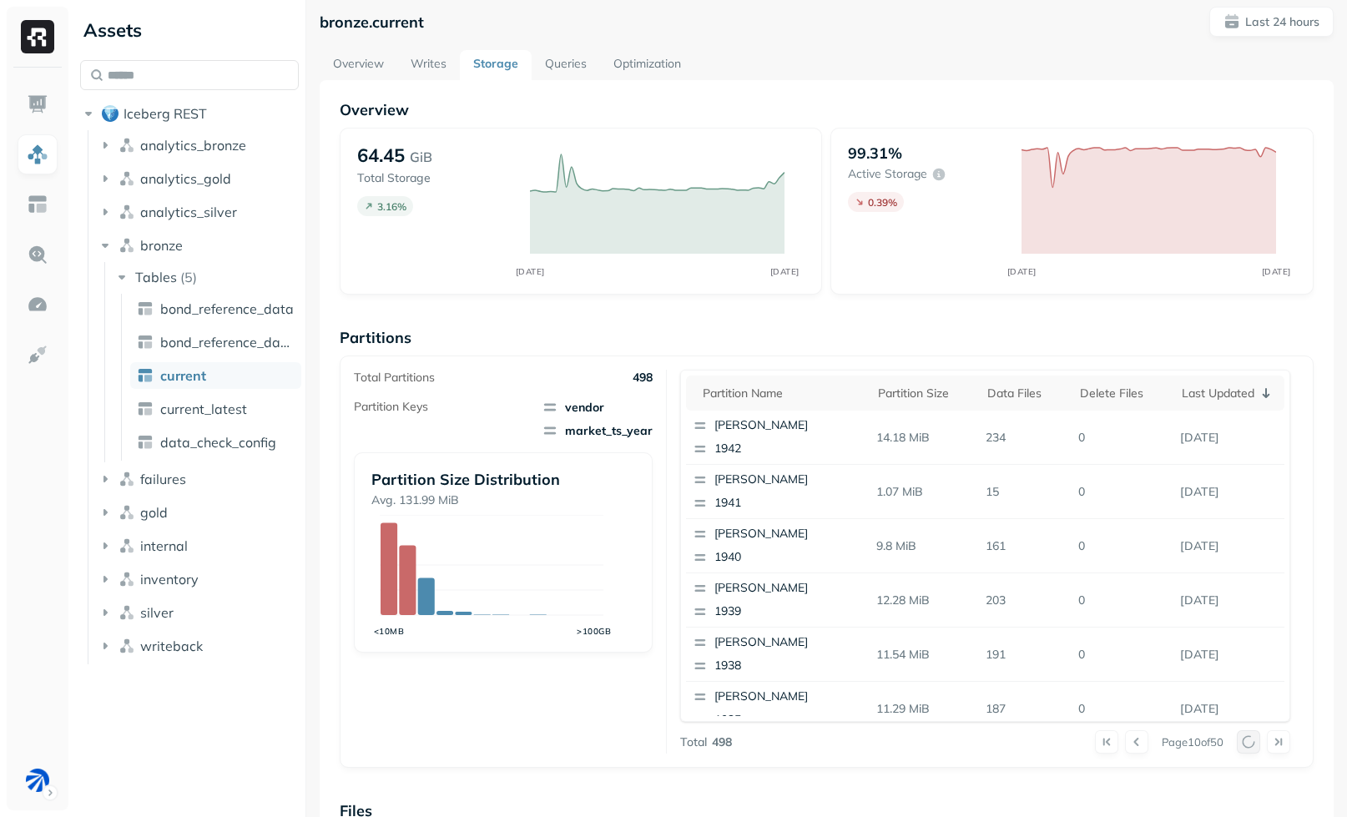
click at [1243, 737] on div at bounding box center [1263, 741] width 53 height 23
click at [1243, 737] on button at bounding box center [1248, 741] width 23 height 23
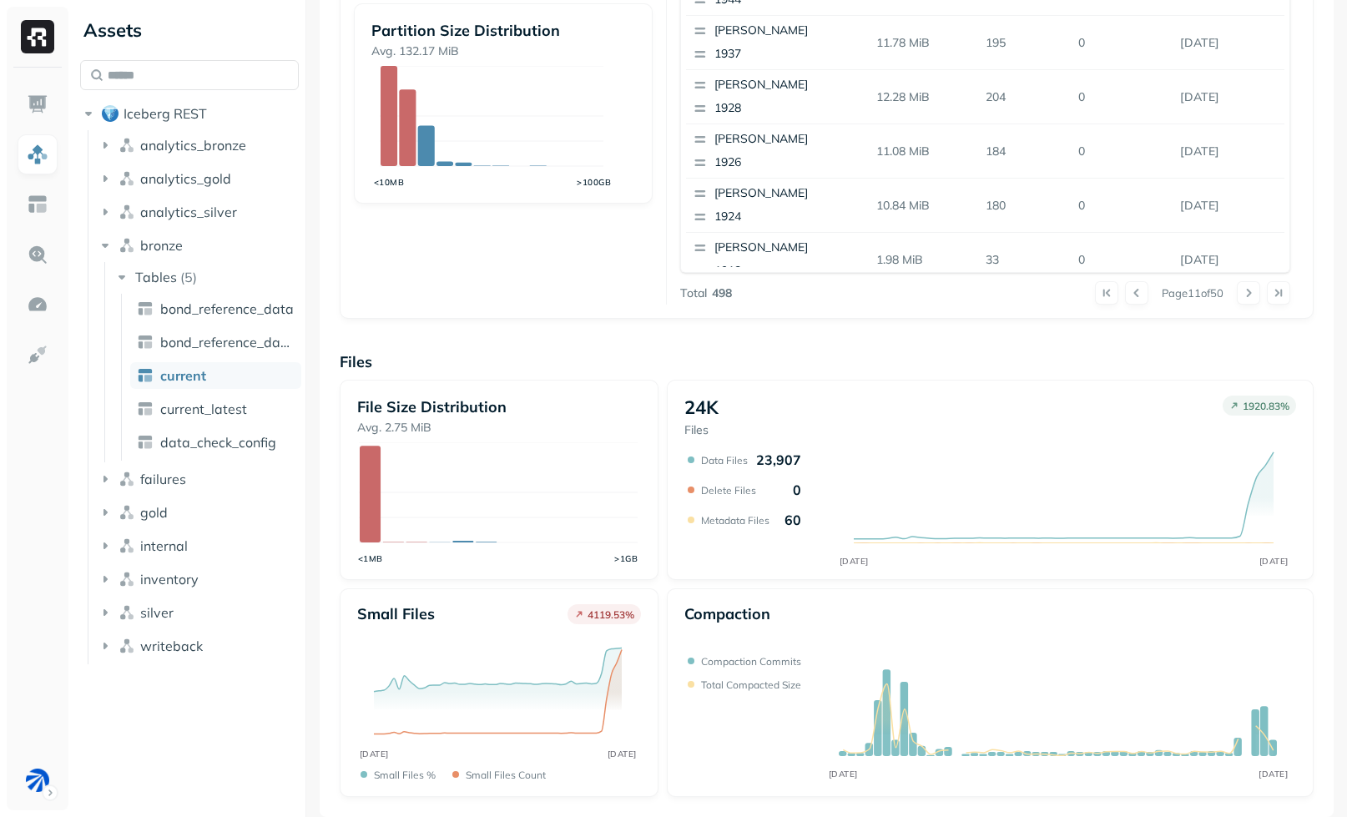
scroll to position [0, 0]
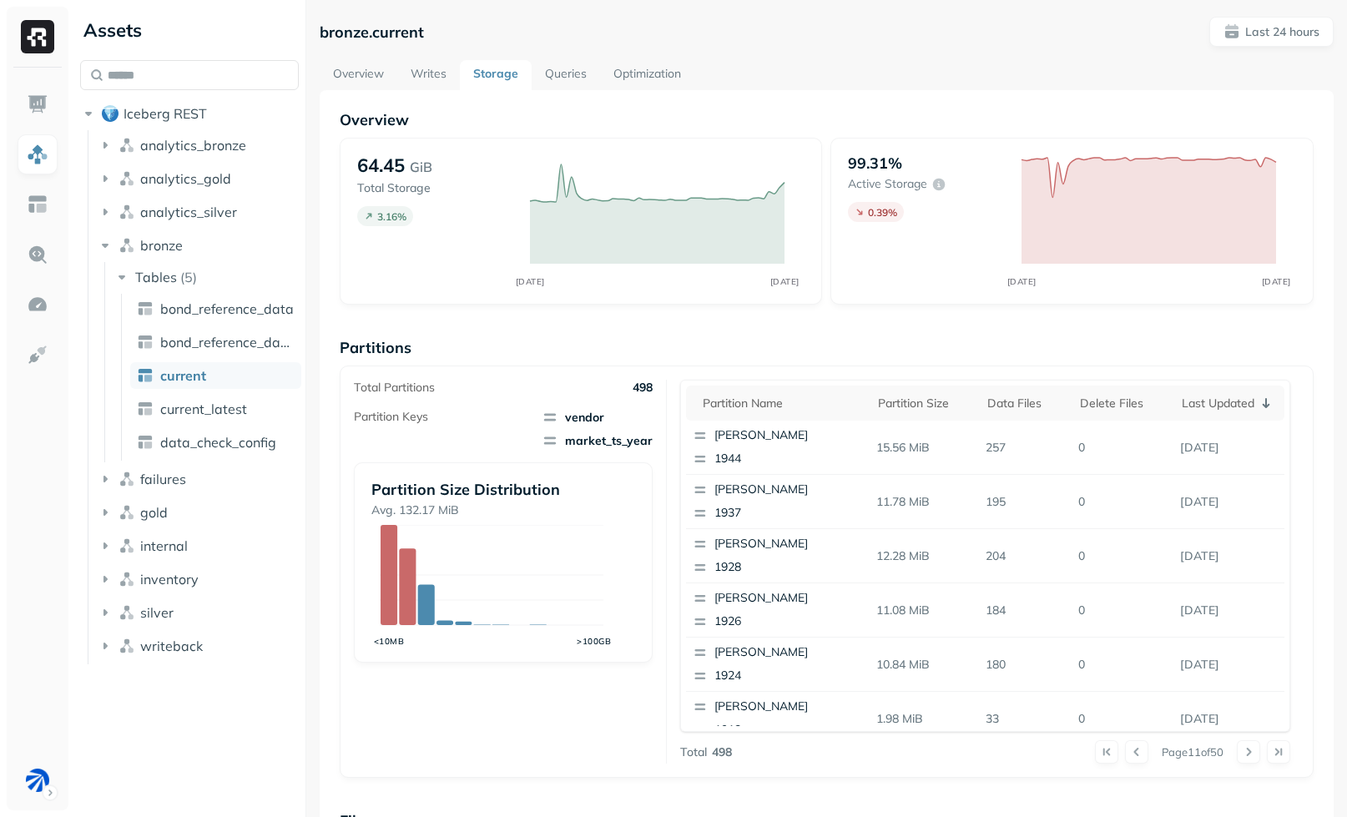
click at [653, 71] on link "Optimization" at bounding box center [647, 75] width 94 height 30
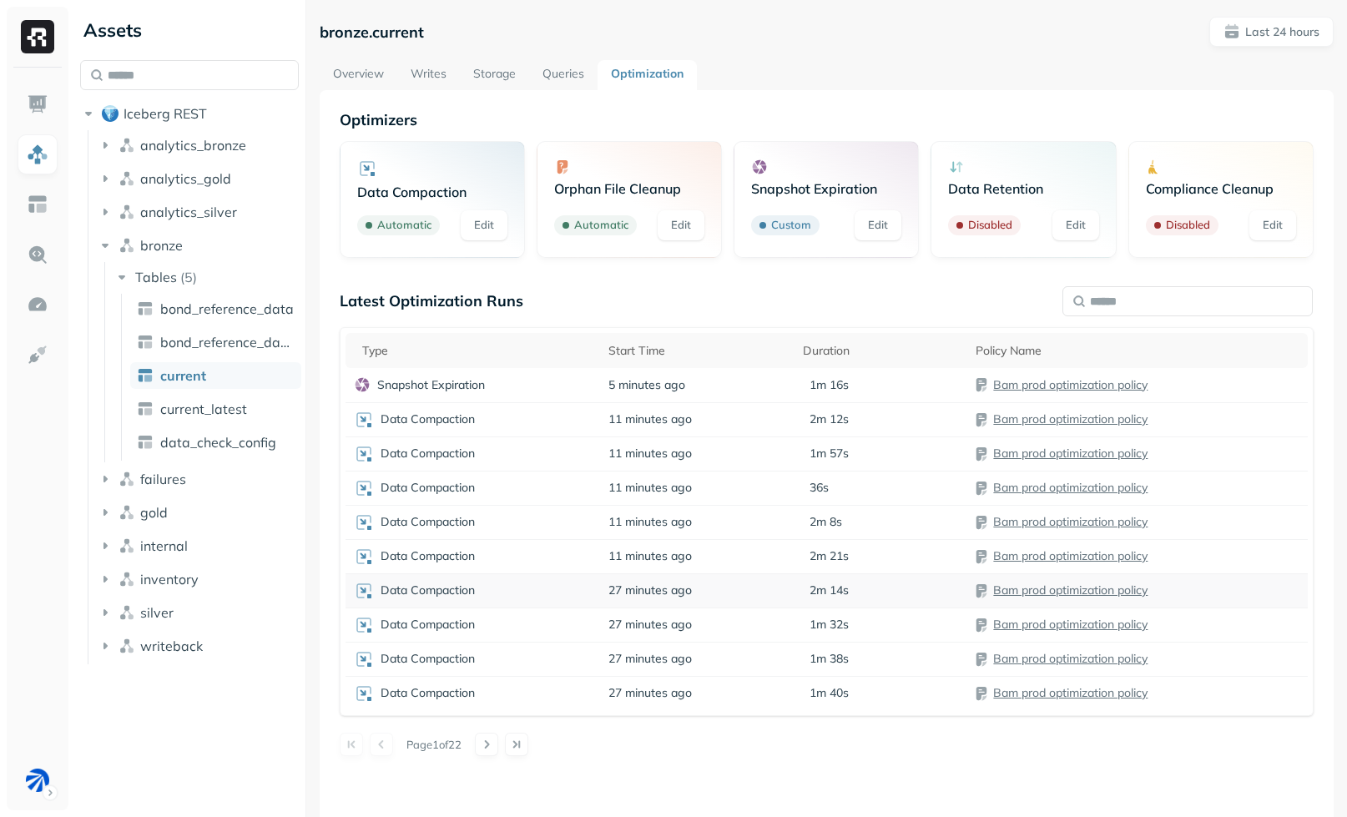
scroll to position [90, 0]
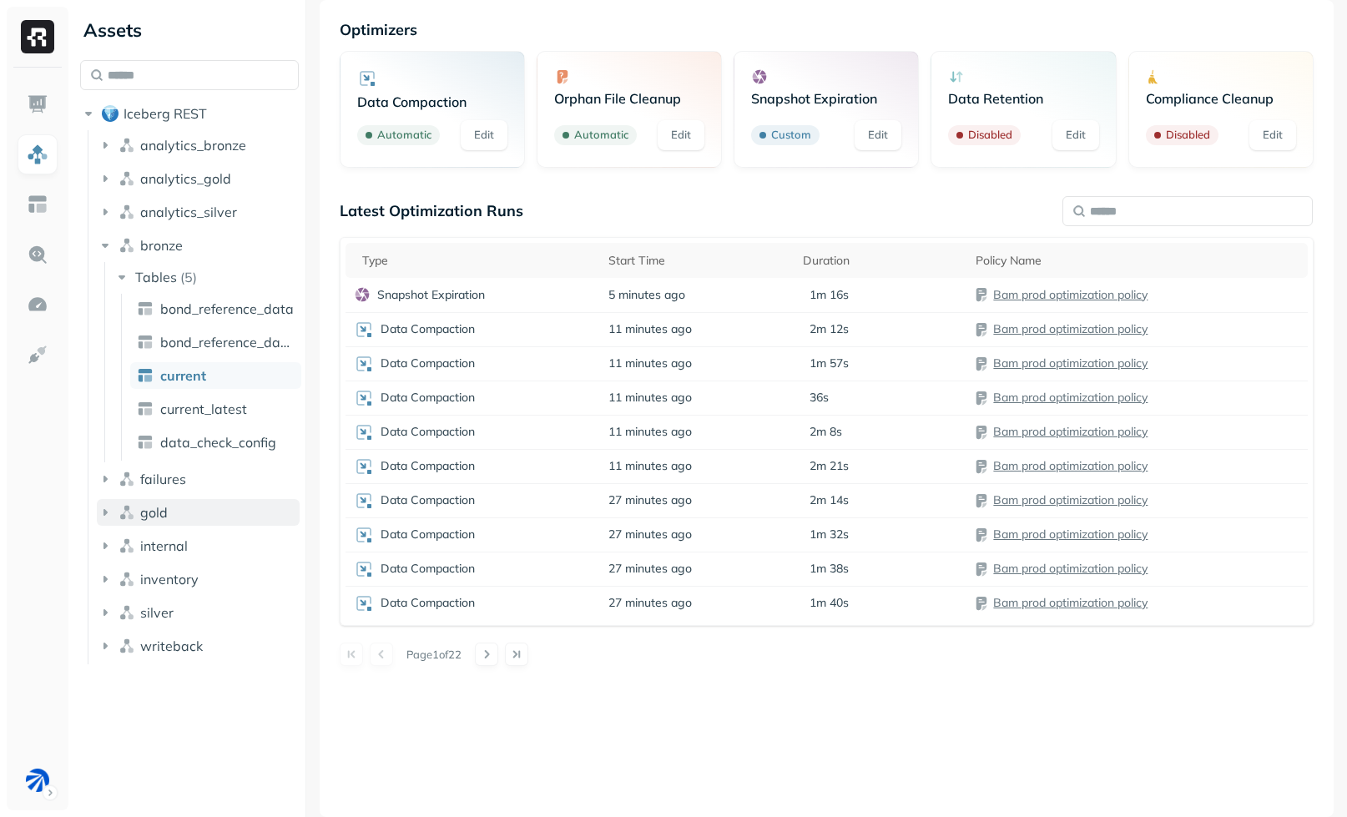
click at [163, 520] on span "gold" at bounding box center [154, 512] width 28 height 17
click at [173, 550] on span "Tables" at bounding box center [156, 544] width 42 height 17
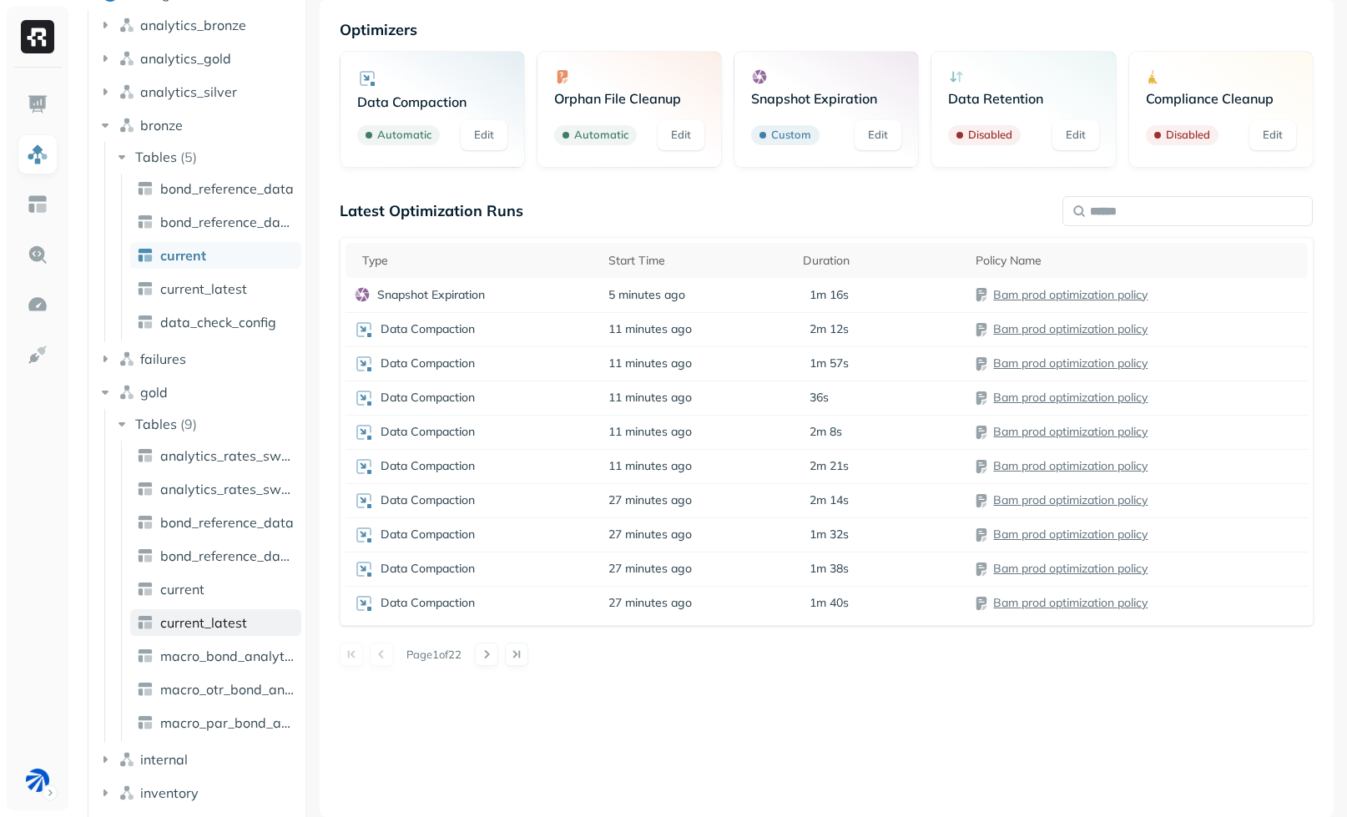
scroll to position [131, 0]
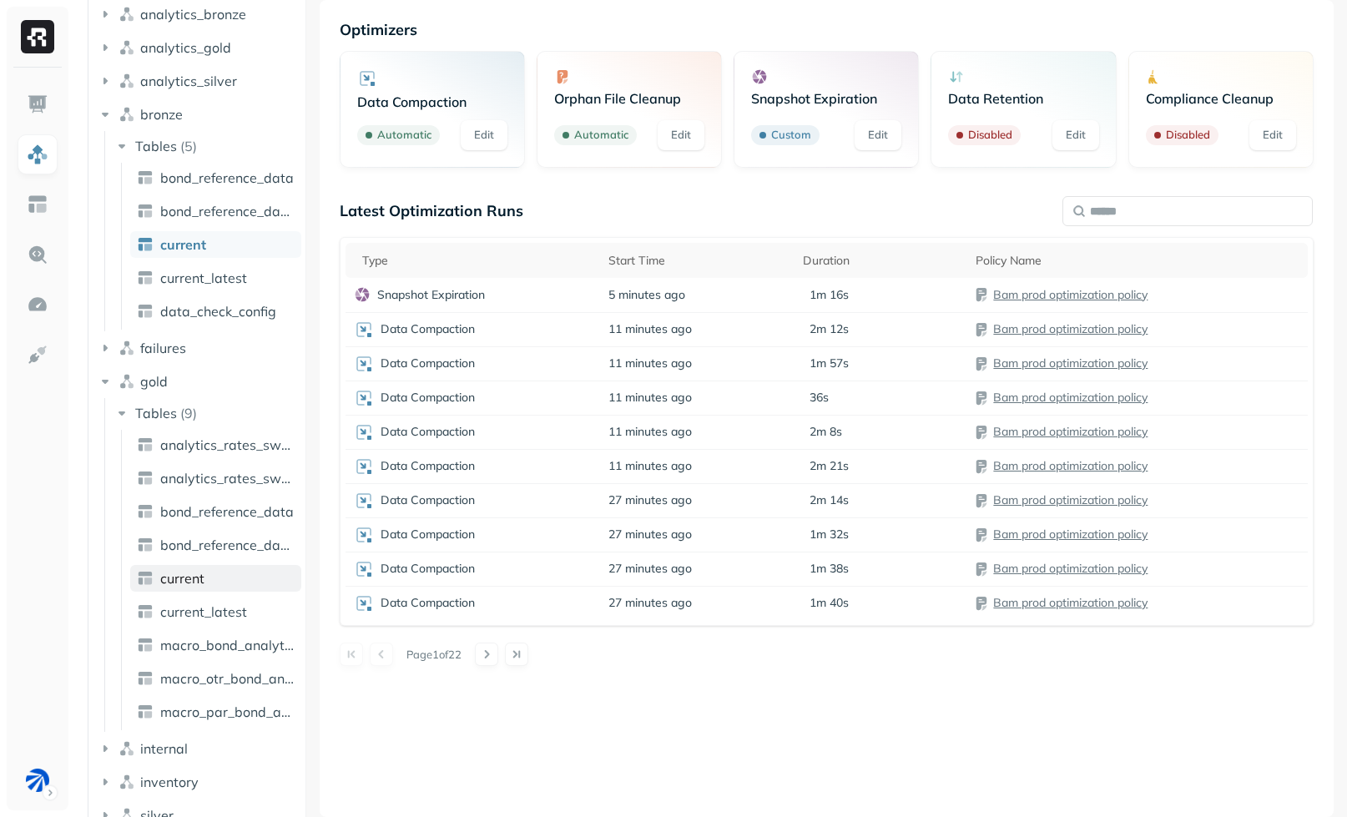
click at [198, 582] on span "current" at bounding box center [182, 578] width 44 height 17
click at [550, 332] on div "Data Compaction" at bounding box center [473, 330] width 239 height 20
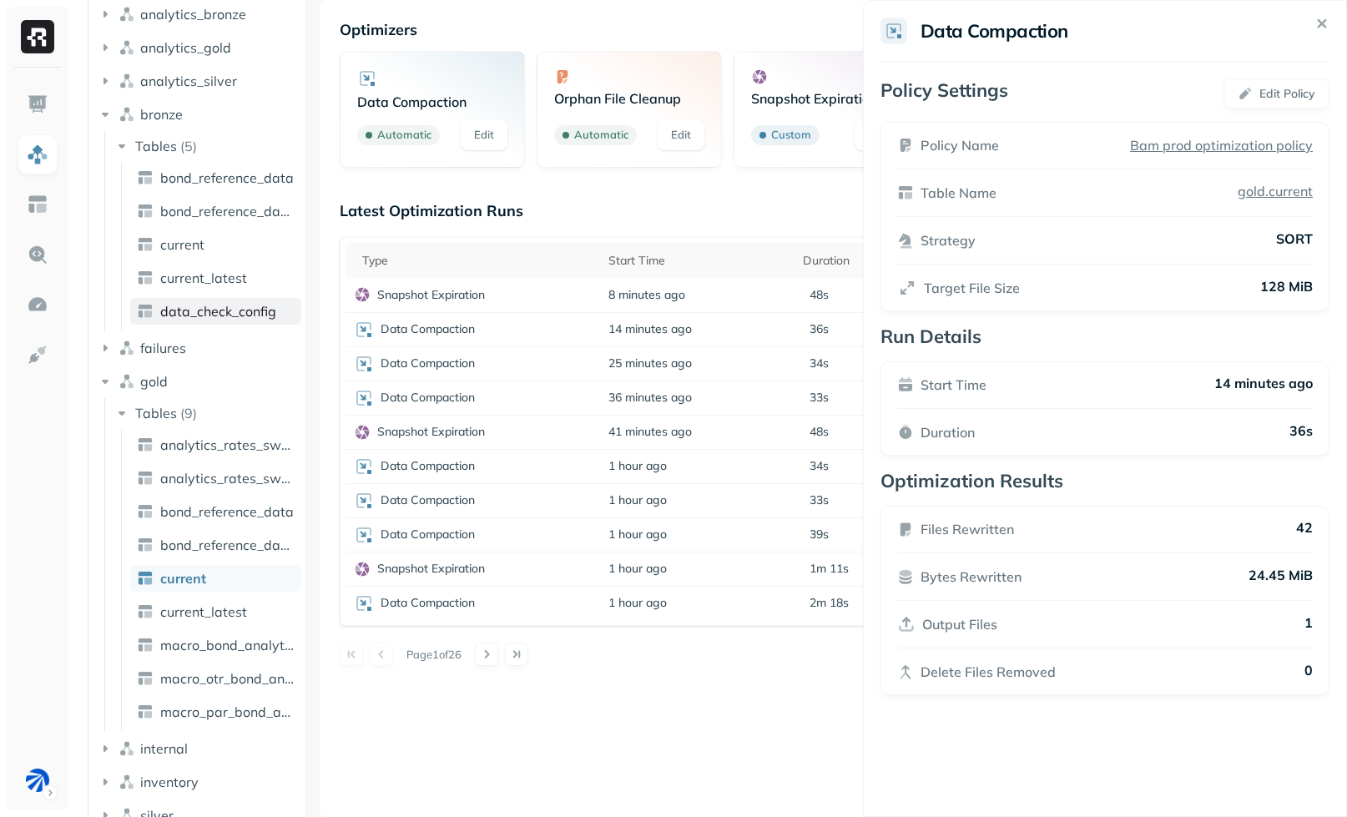
click at [211, 310] on html "Assets Iceberg REST analytics_bronze analytics_gold analytics_silver bronze Tab…" at bounding box center [673, 408] width 1347 height 817
click at [209, 255] on link "current" at bounding box center [215, 244] width 171 height 27
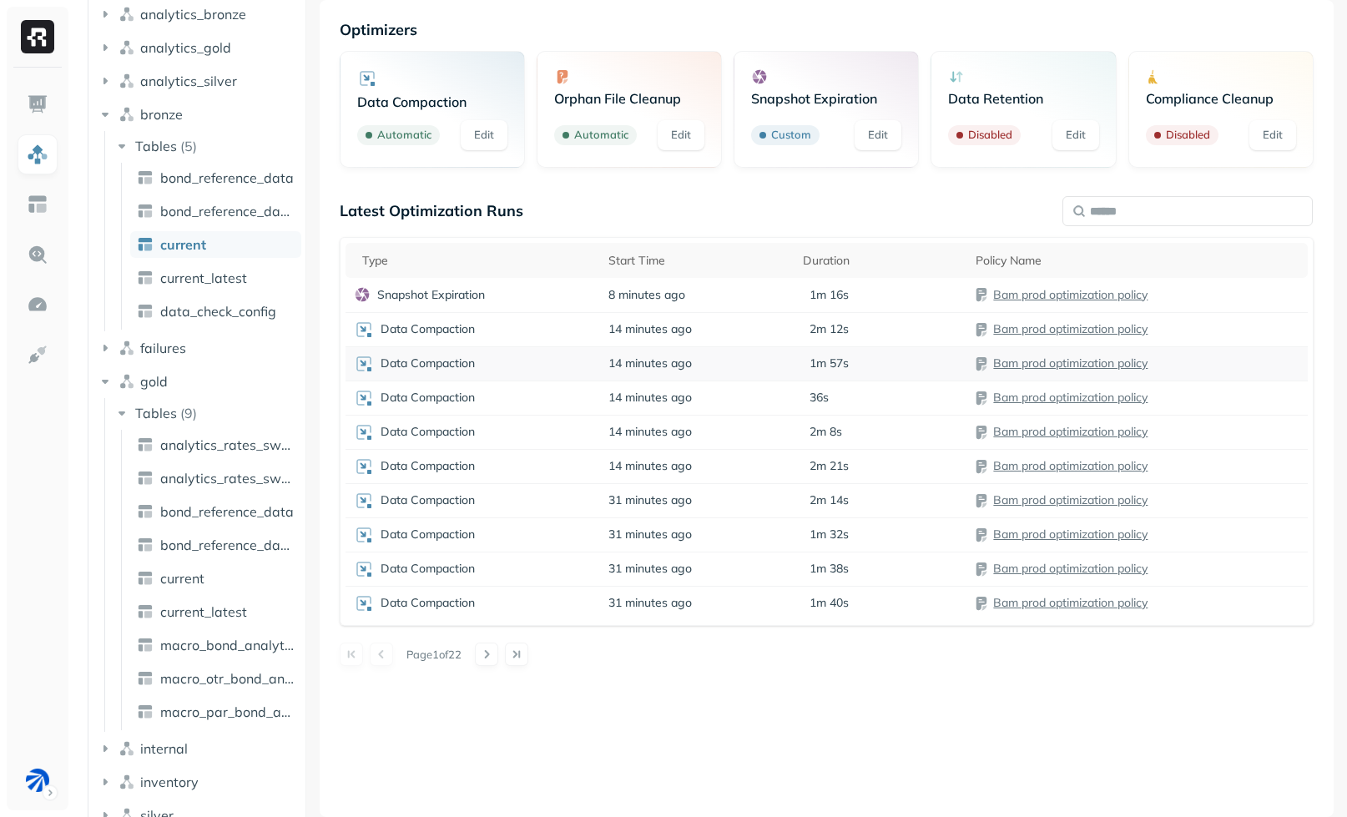
click at [503, 376] on td "Data Compaction" at bounding box center [473, 363] width 255 height 34
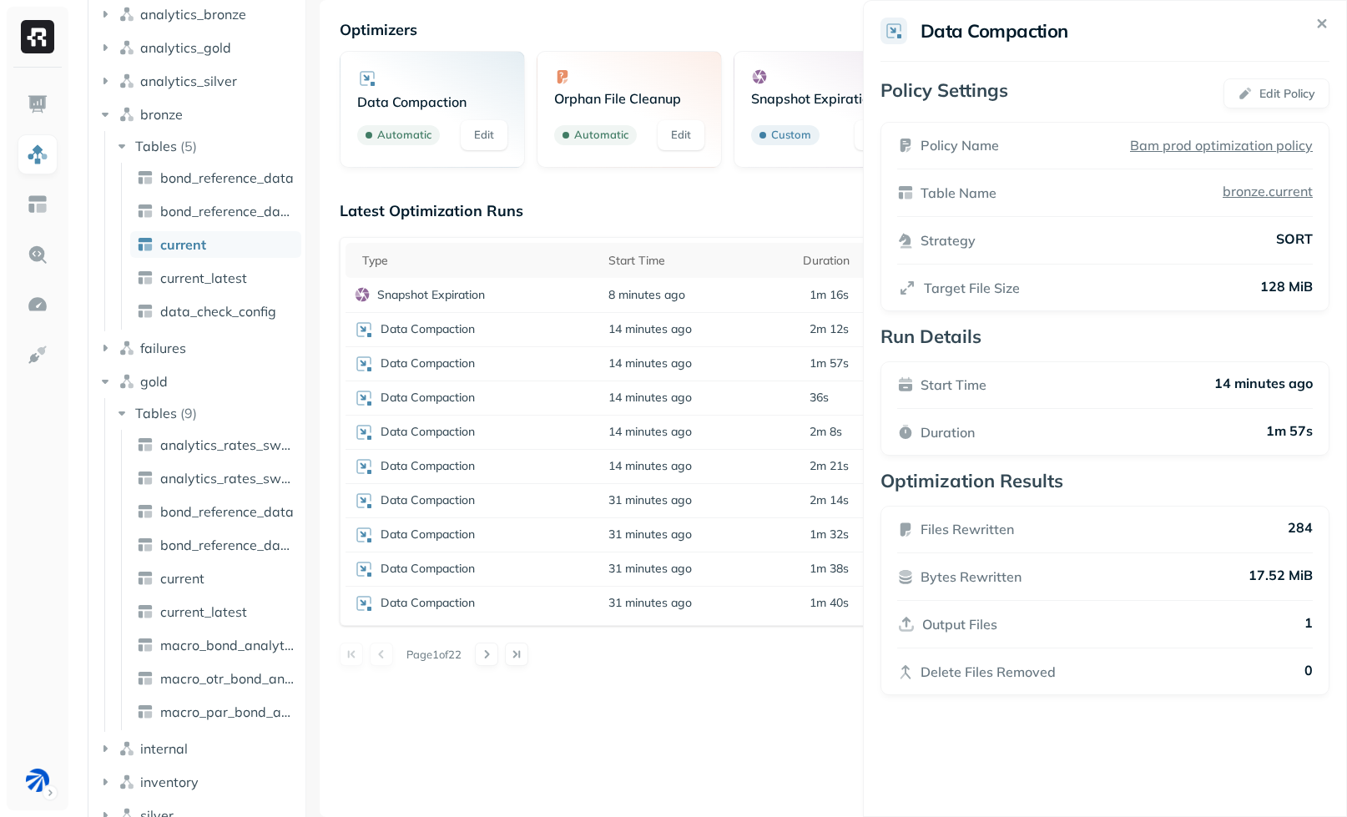
click at [546, 219] on html "Assets Iceberg REST analytics_bronze analytics_gold analytics_silver bronze Tab…" at bounding box center [673, 408] width 1347 height 817
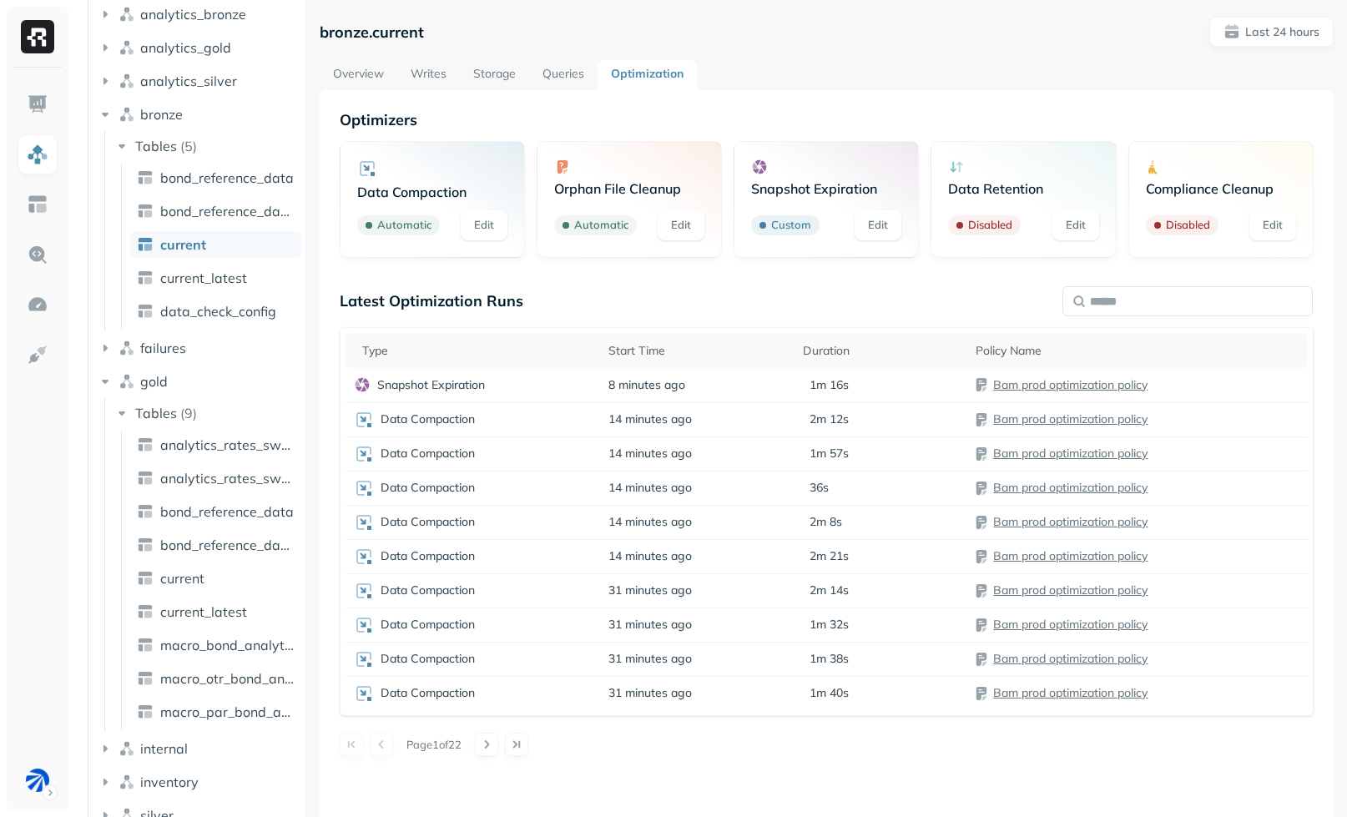
click at [476, 75] on link "Storage" at bounding box center [494, 75] width 69 height 30
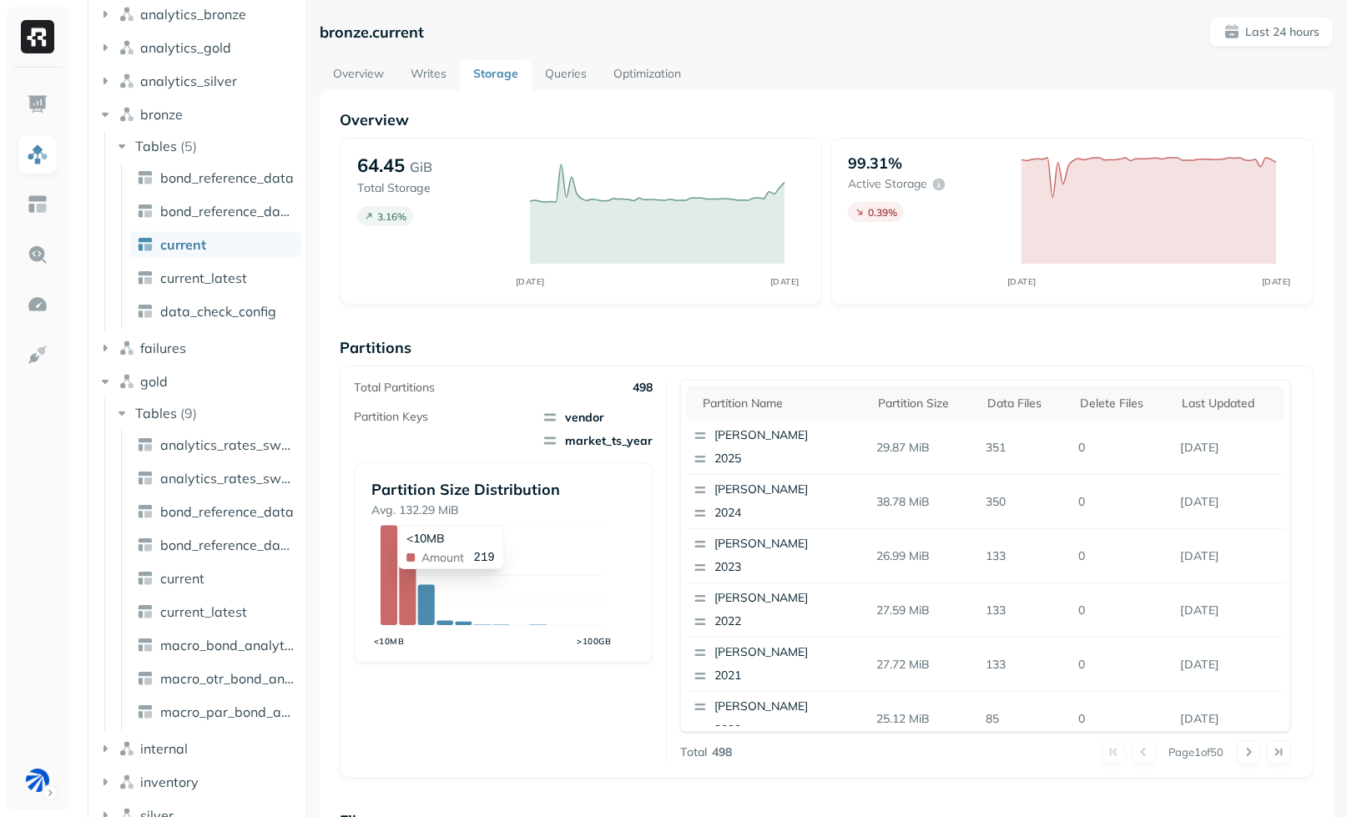
click at [392, 573] on icon at bounding box center [389, 575] width 17 height 99
click at [951, 404] on span at bounding box center [961, 403] width 20 height 20
click at [878, 411] on div "Partition size" at bounding box center [924, 403] width 93 height 20
click at [1182, 403] on div "Last updated" at bounding box center [1229, 403] width 94 height 20
click at [921, 409] on div "Partition size" at bounding box center [924, 403] width 93 height 20
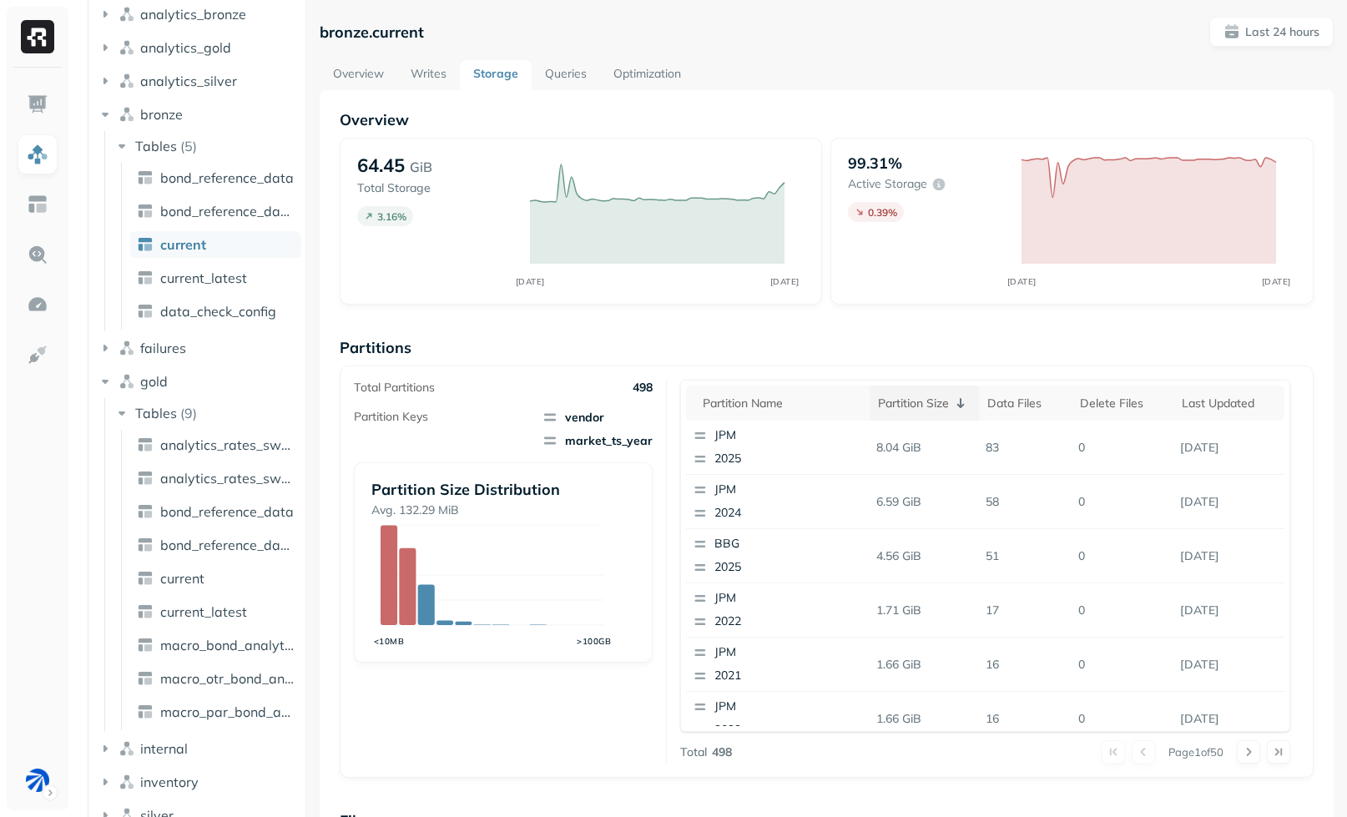
click at [919, 405] on div "Partition size" at bounding box center [924, 403] width 93 height 20
click at [1182, 409] on div "Last updated" at bounding box center [1229, 403] width 94 height 20
click at [883, 406] on div "Partition size" at bounding box center [924, 403] width 93 height 20
click at [1182, 405] on div "Last updated" at bounding box center [1229, 403] width 94 height 20
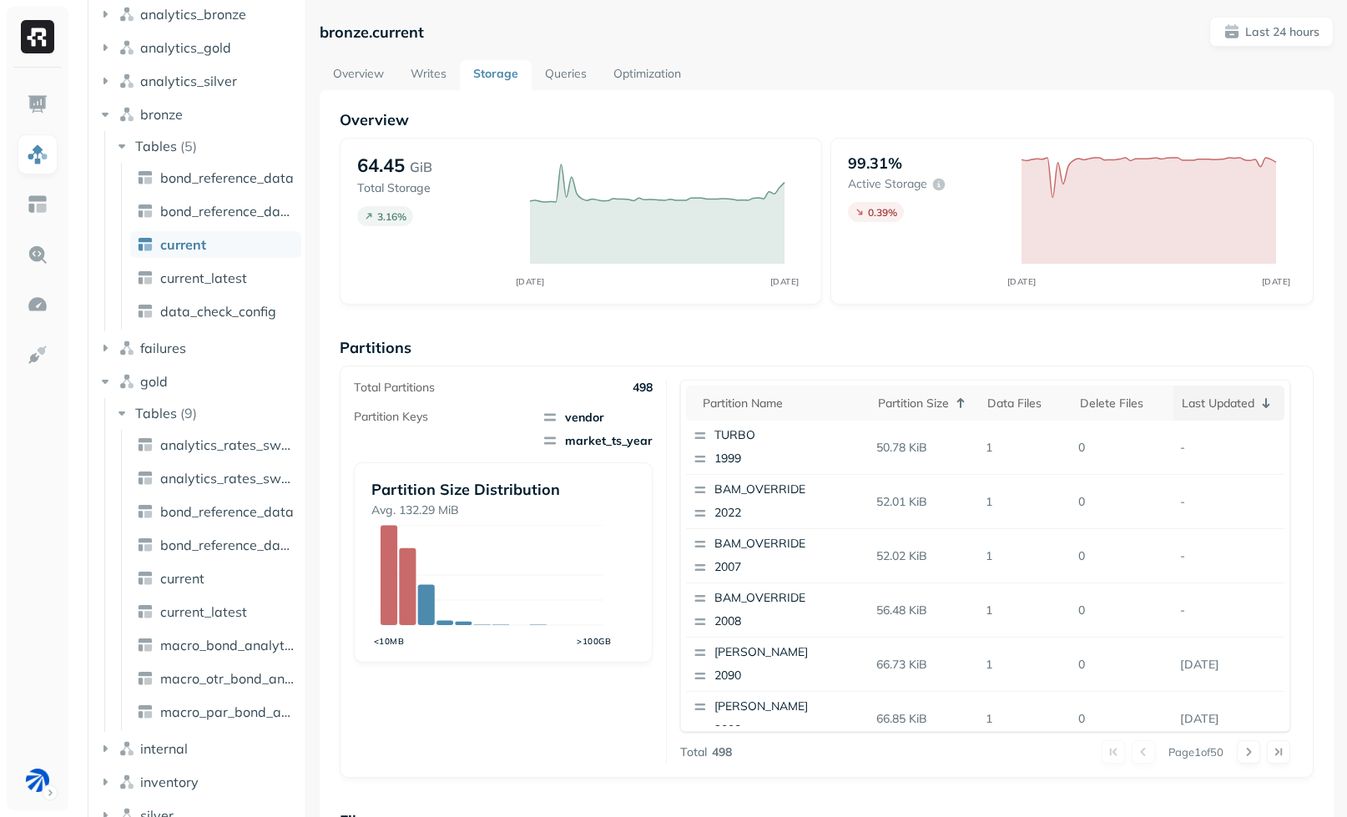
click at [1184, 407] on div "Last updated" at bounding box center [1229, 403] width 94 height 20
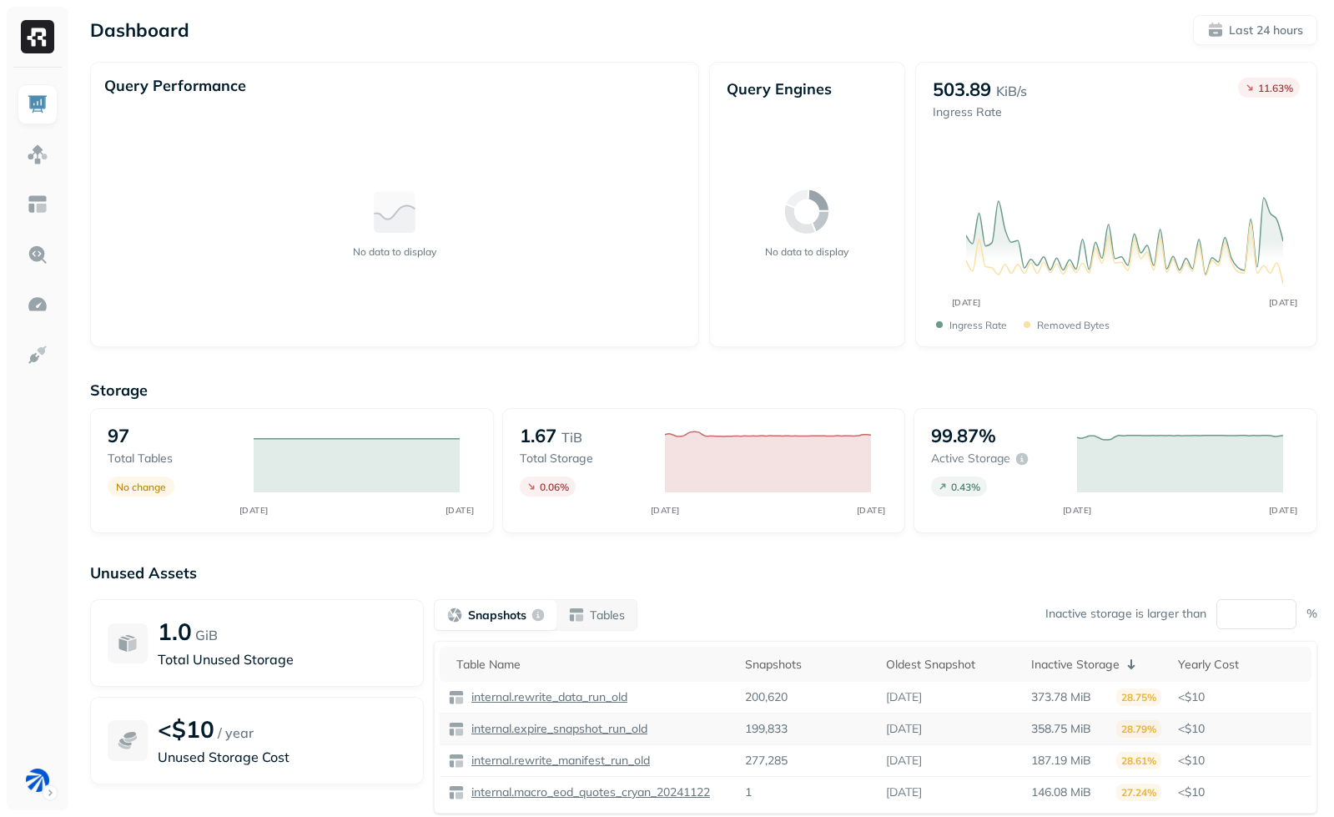
scroll to position [112, 0]
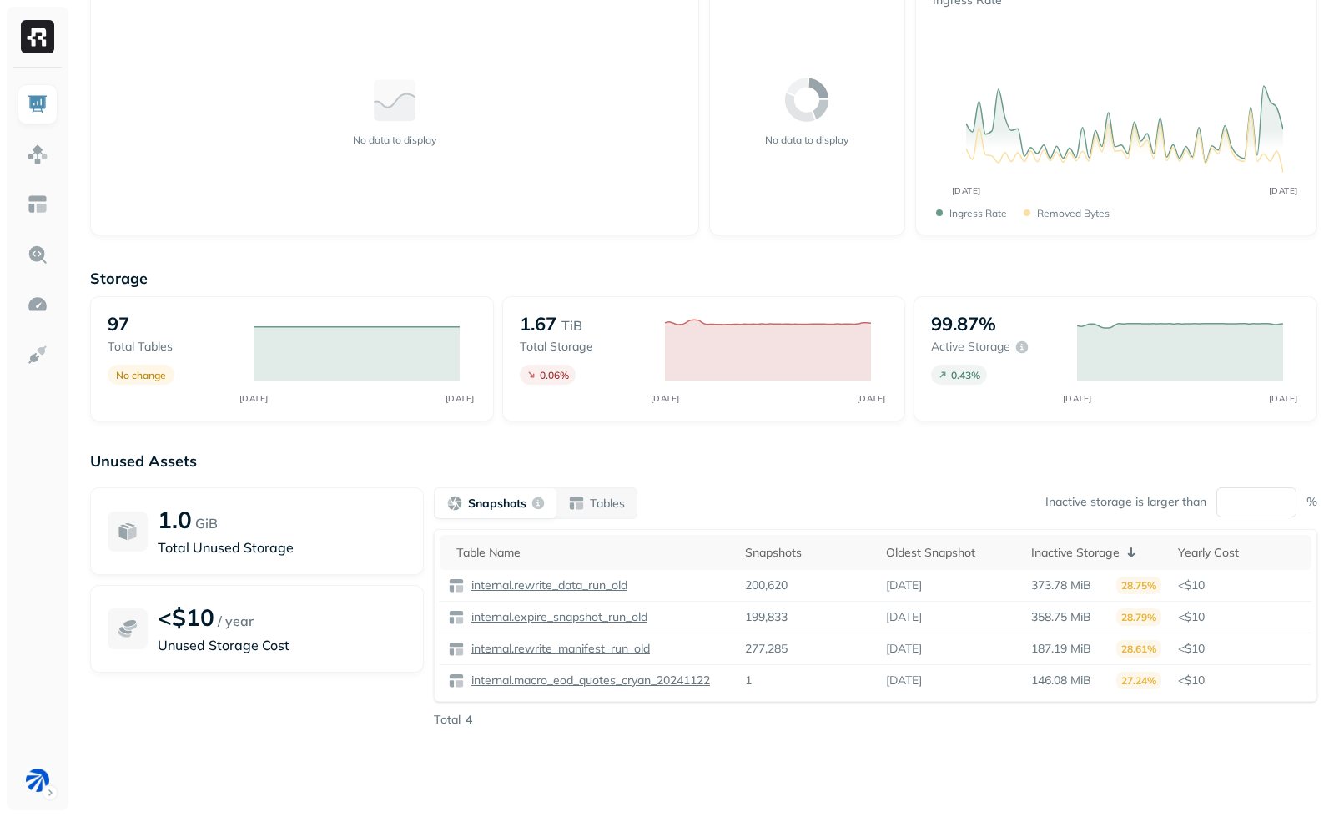
click at [594, 435] on div "Storage 97 Total tables No change OCT 14 OCT 15 1.67 TiB Total storage 0.06 % O…" at bounding box center [704, 527] width 1228 height 550
click at [28, 287] on link at bounding box center [38, 305] width 40 height 40
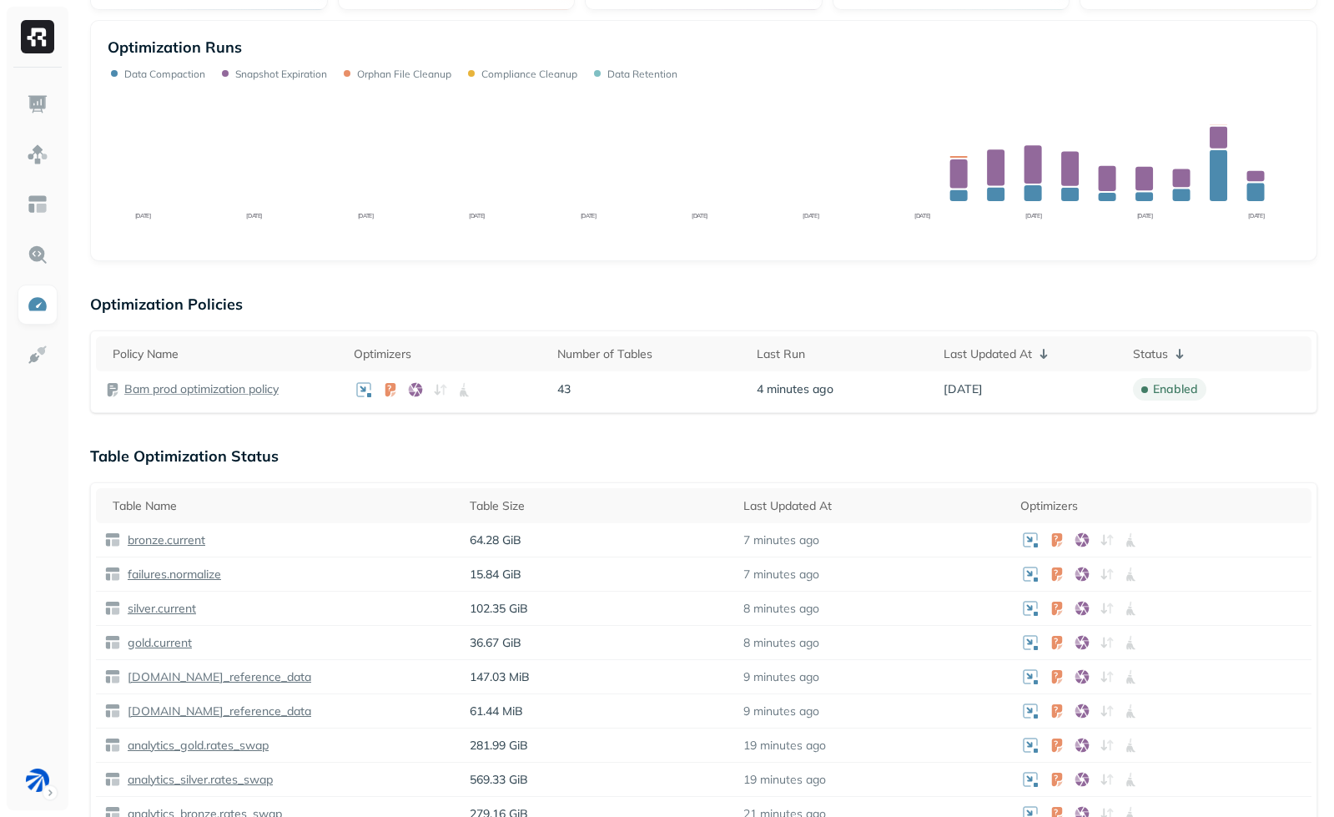
scroll to position [310, 0]
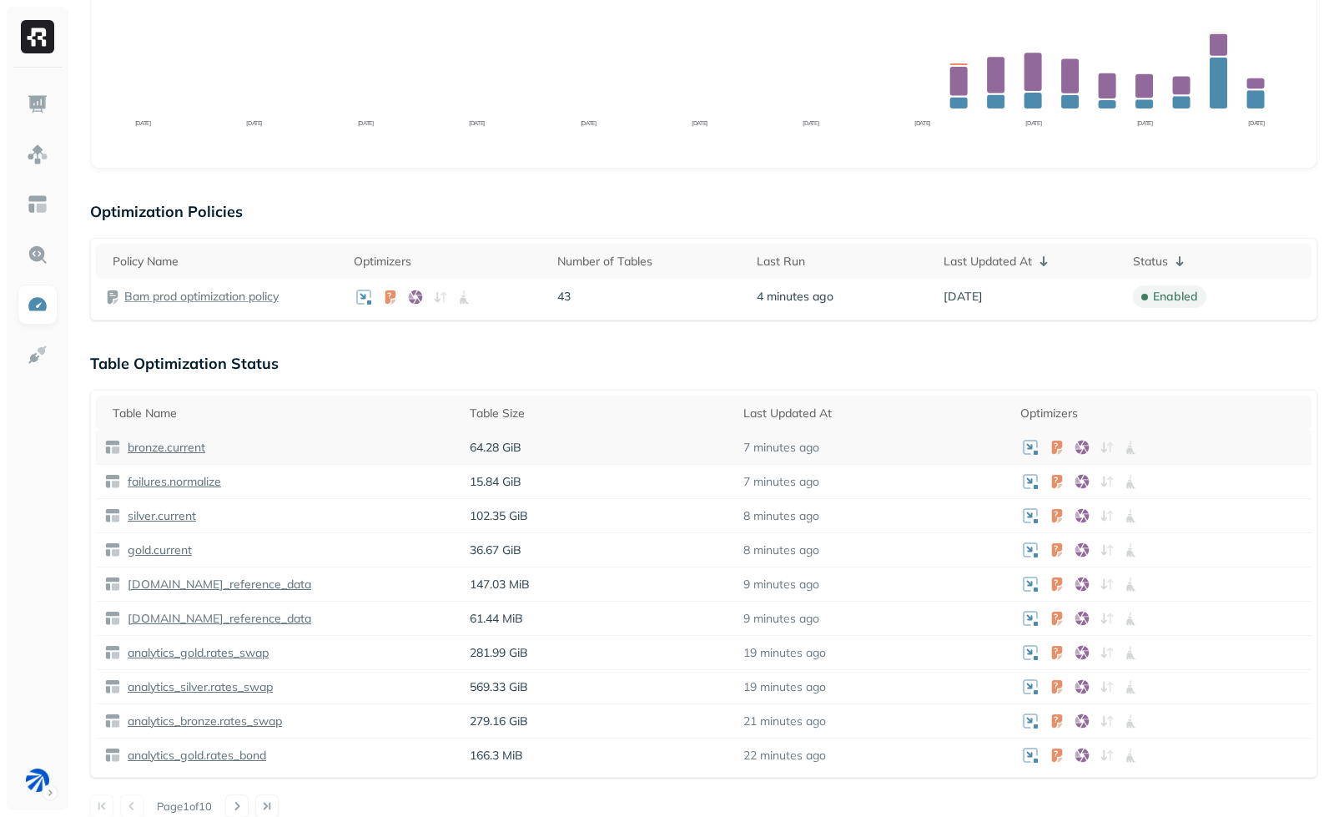
click at [171, 448] on p "bronze.current" at bounding box center [164, 448] width 81 height 16
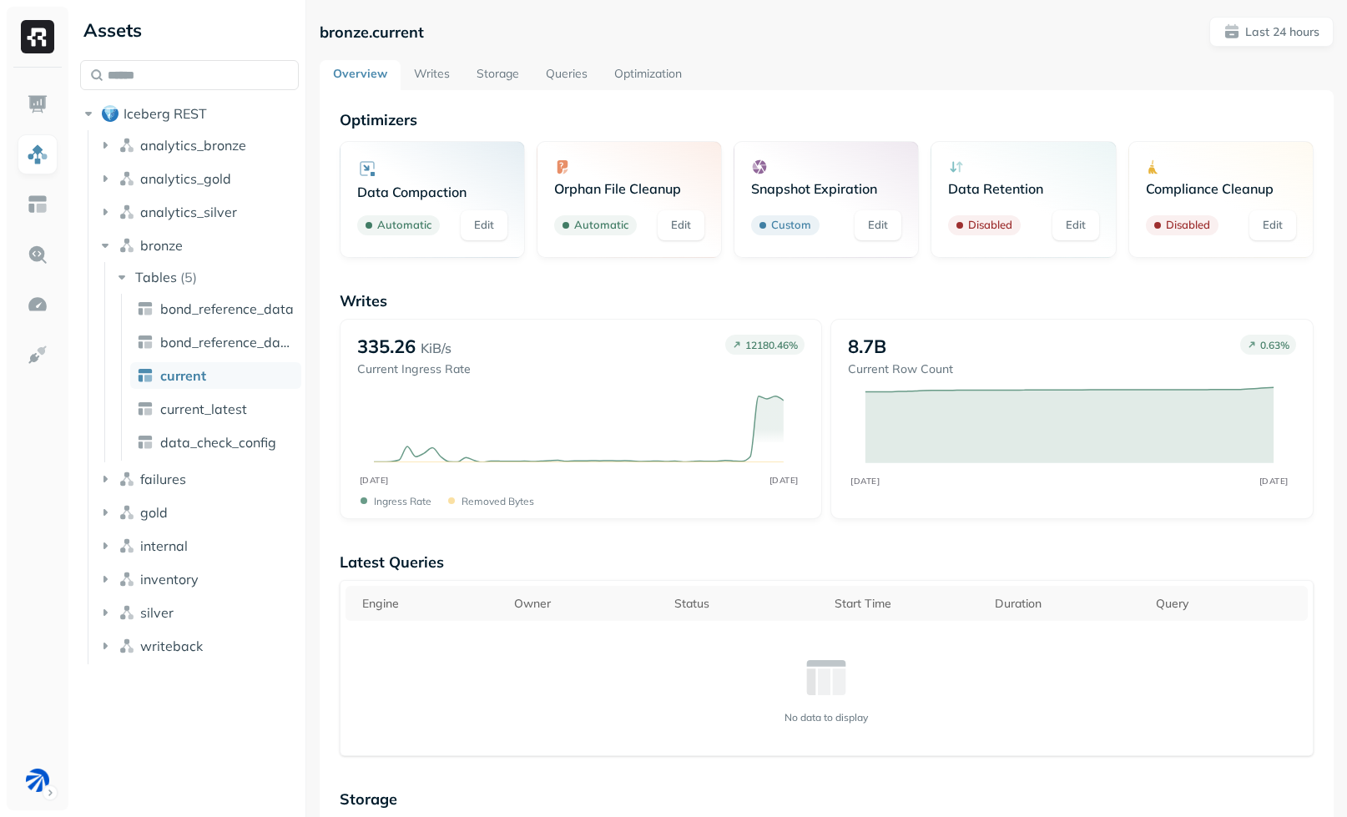
click at [497, 72] on link "Storage" at bounding box center [497, 75] width 69 height 30
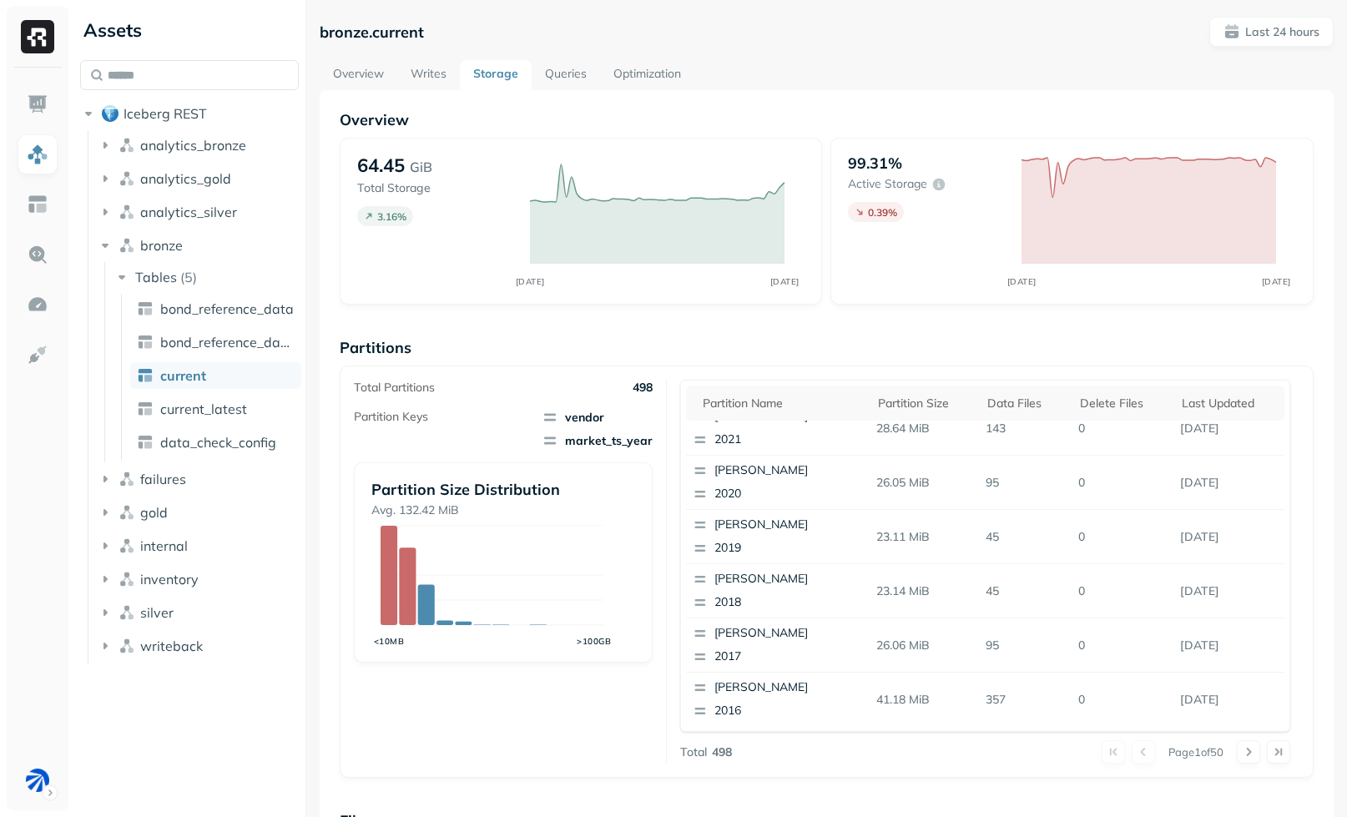
click at [28, 759] on ul at bounding box center [38, 442] width 42 height 716
click at [36, 771] on html "Assets Iceberg REST analytics_bronze analytics_gold analytics_silver bronze Tab…" at bounding box center [673, 408] width 1347 height 817
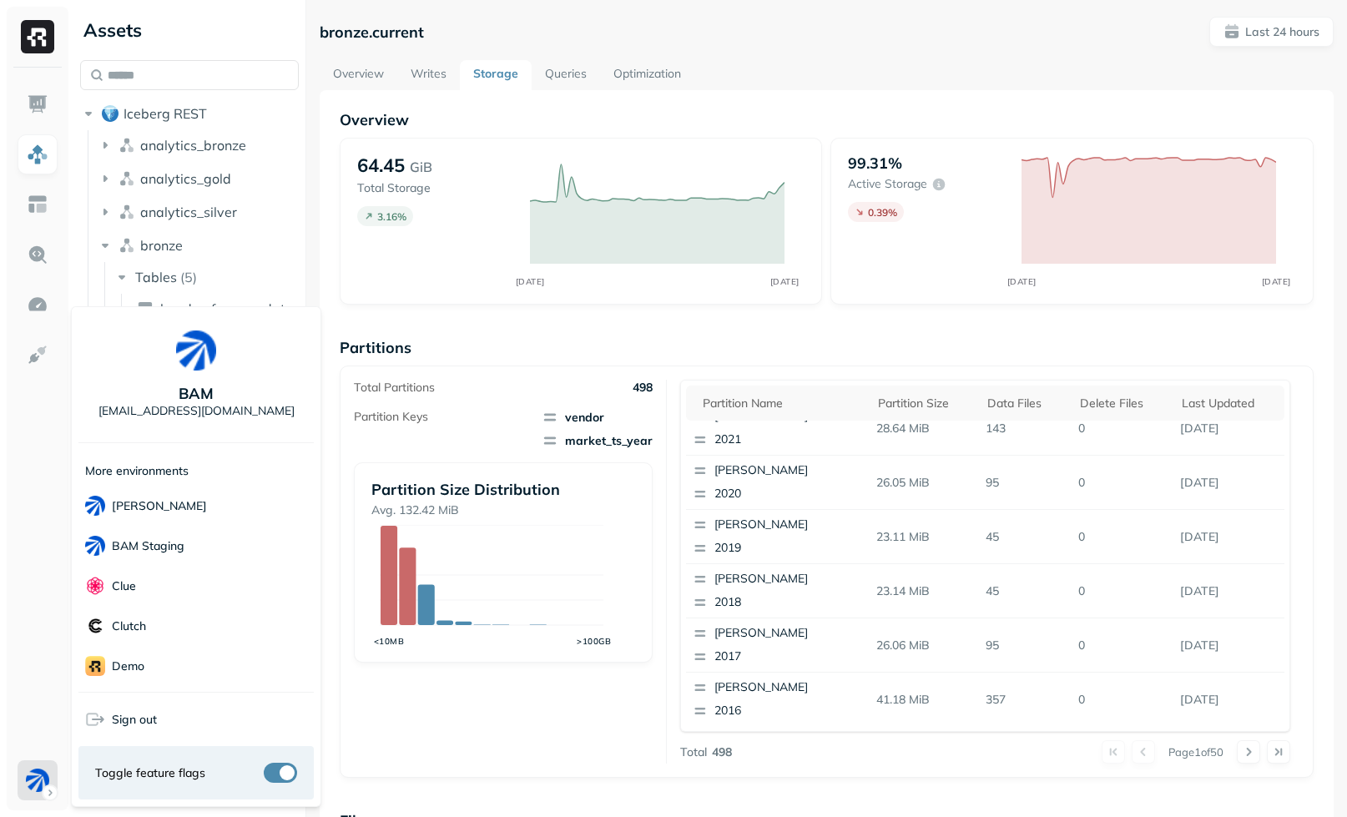
scroll to position [376, 0]
click at [156, 598] on div "Sonos" at bounding box center [195, 610] width 235 height 40
